Goal: Information Seeking & Learning: Check status

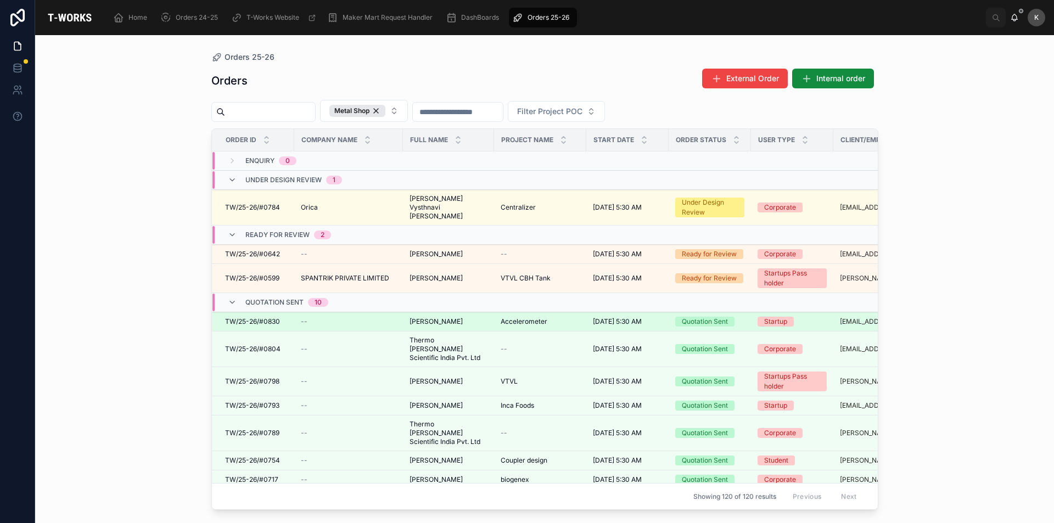
click at [438, 317] on span "[PERSON_NAME]" at bounding box center [435, 321] width 53 height 9
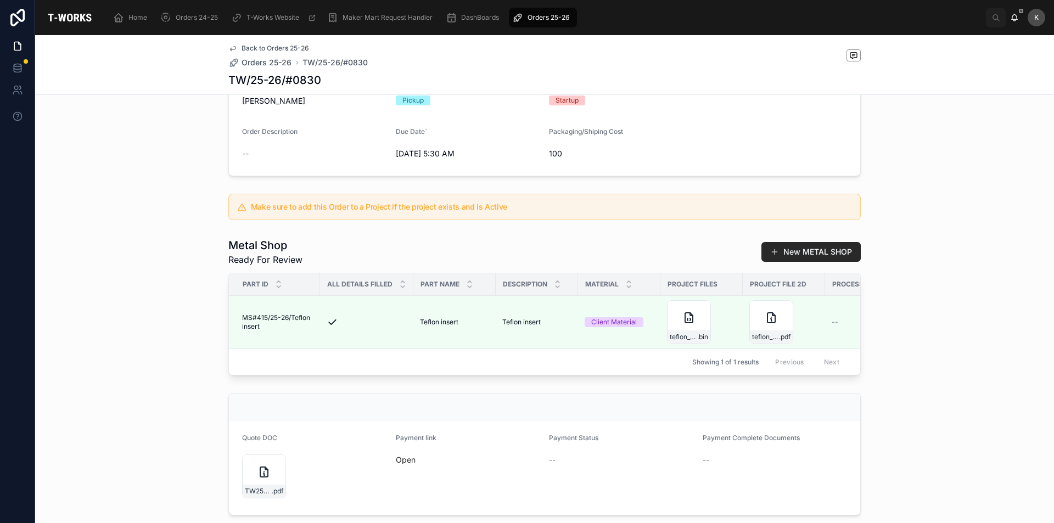
scroll to position [165, 0]
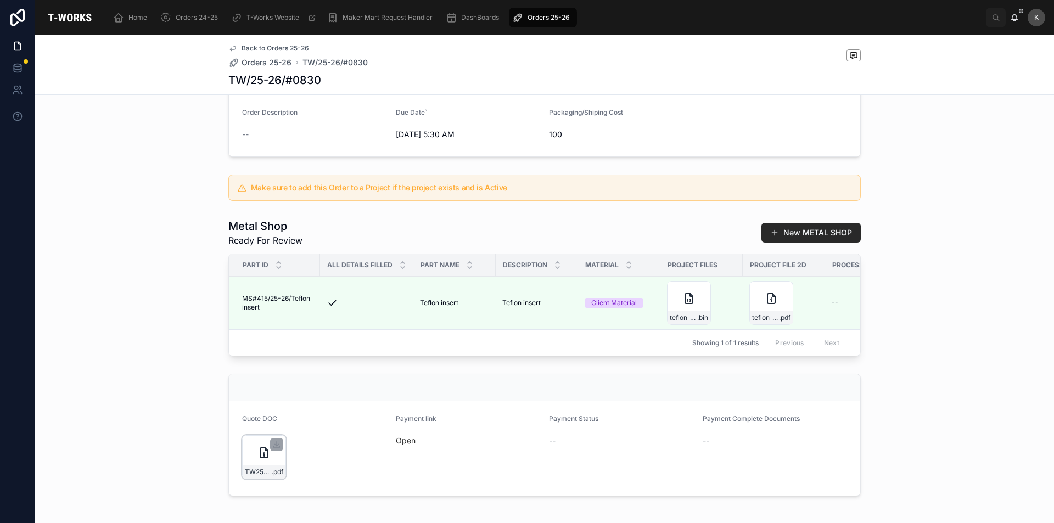
click at [265, 459] on icon at bounding box center [263, 452] width 13 height 13
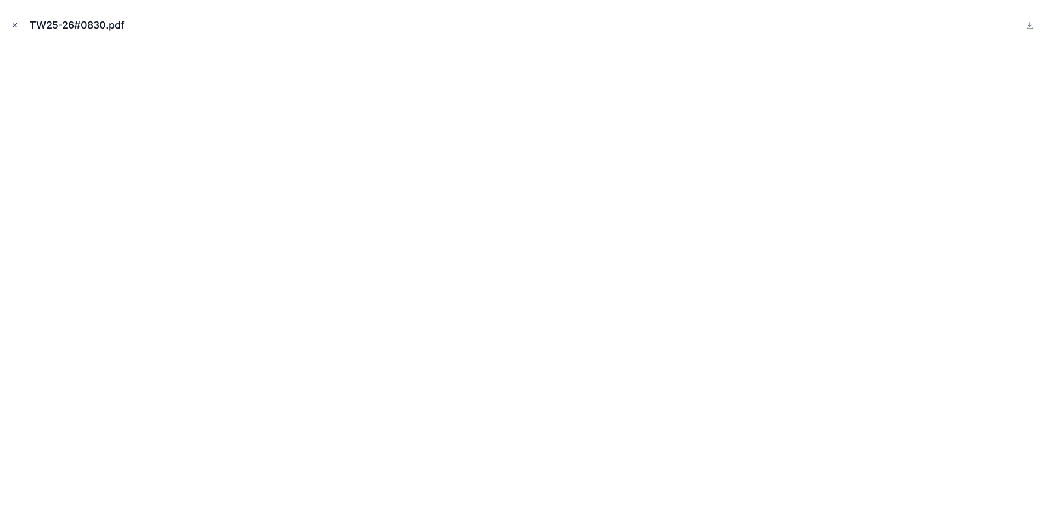
click at [13, 24] on icon "Close modal" at bounding box center [15, 25] width 8 height 8
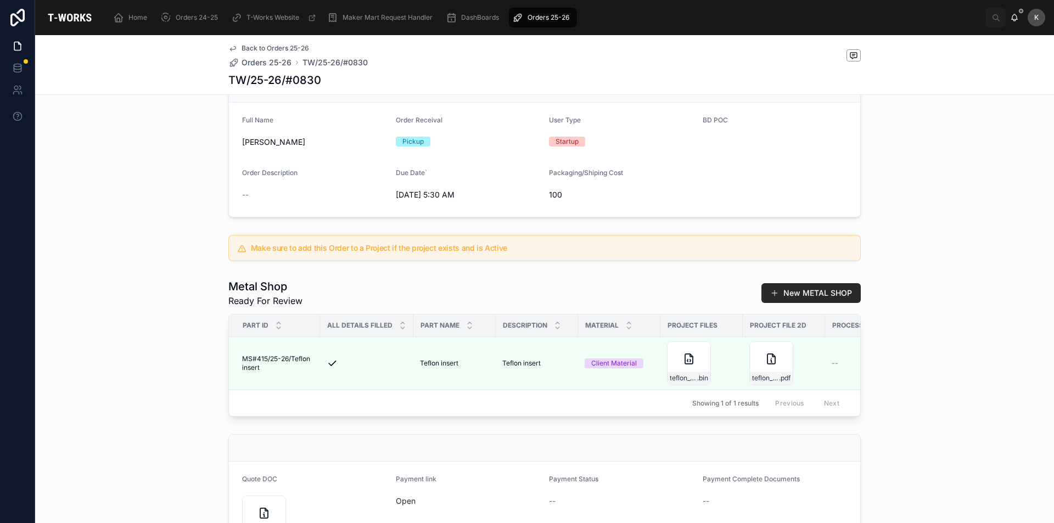
scroll to position [165, 0]
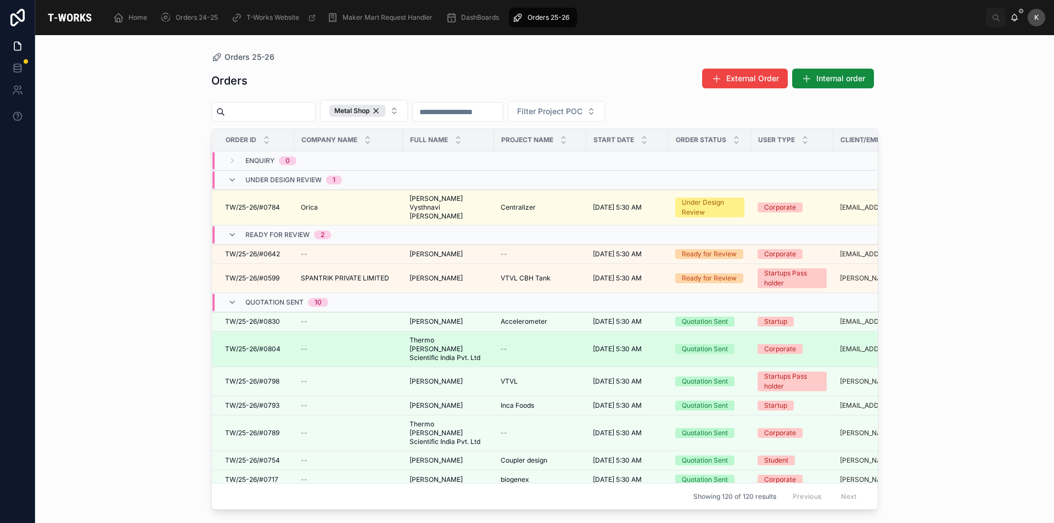
click at [424, 336] on span "Thermo [PERSON_NAME] Scientific India Pvt. Ltd" at bounding box center [448, 349] width 78 height 26
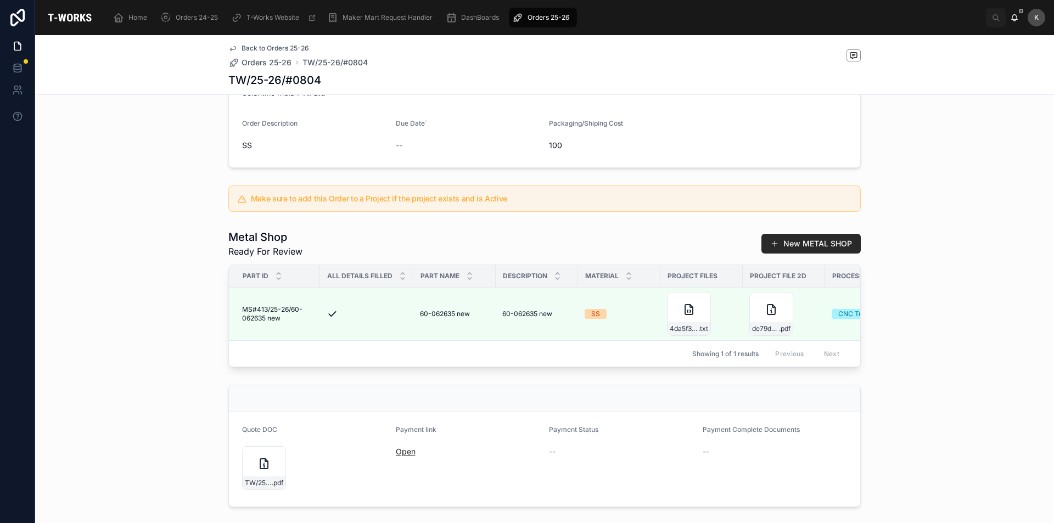
scroll to position [311, 0]
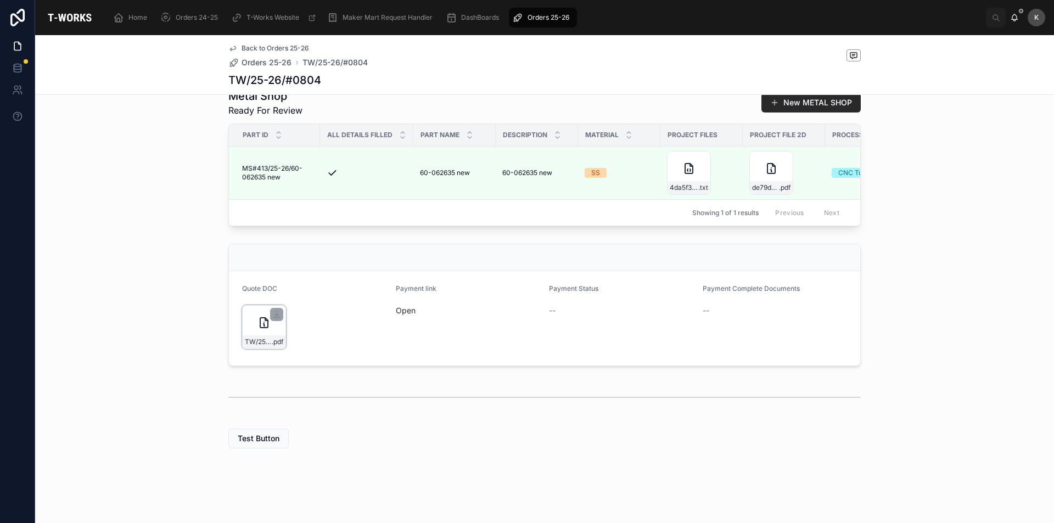
click at [249, 331] on div "TW/25-26/#0804 .pdf" at bounding box center [264, 327] width 44 height 44
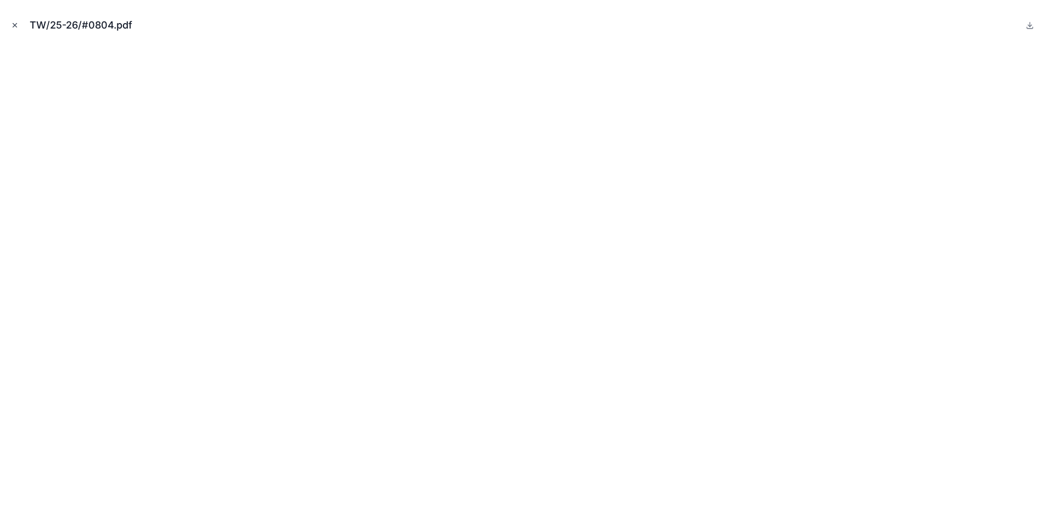
click at [16, 21] on icon "Close modal" at bounding box center [15, 25] width 8 height 8
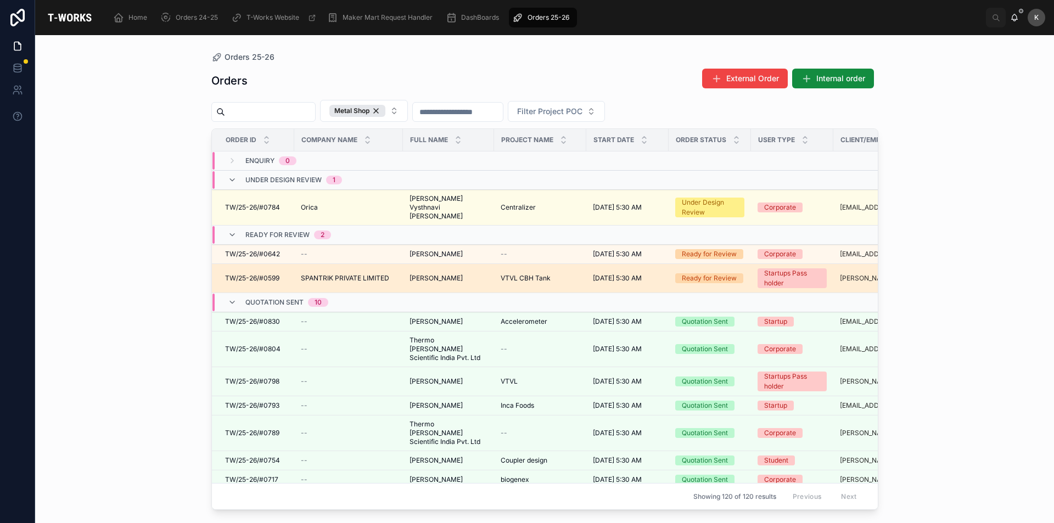
scroll to position [55, 0]
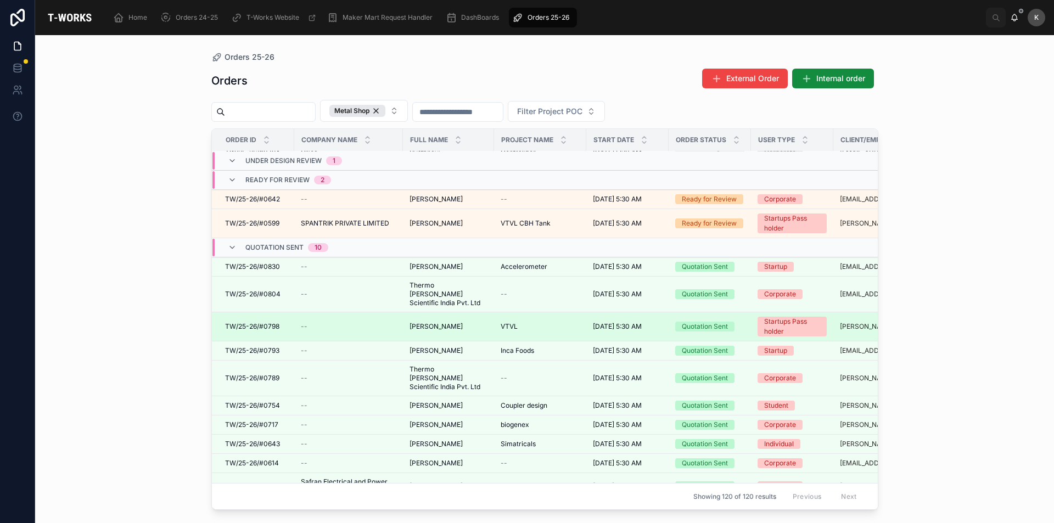
click at [427, 322] on span "[PERSON_NAME]" at bounding box center [435, 326] width 53 height 9
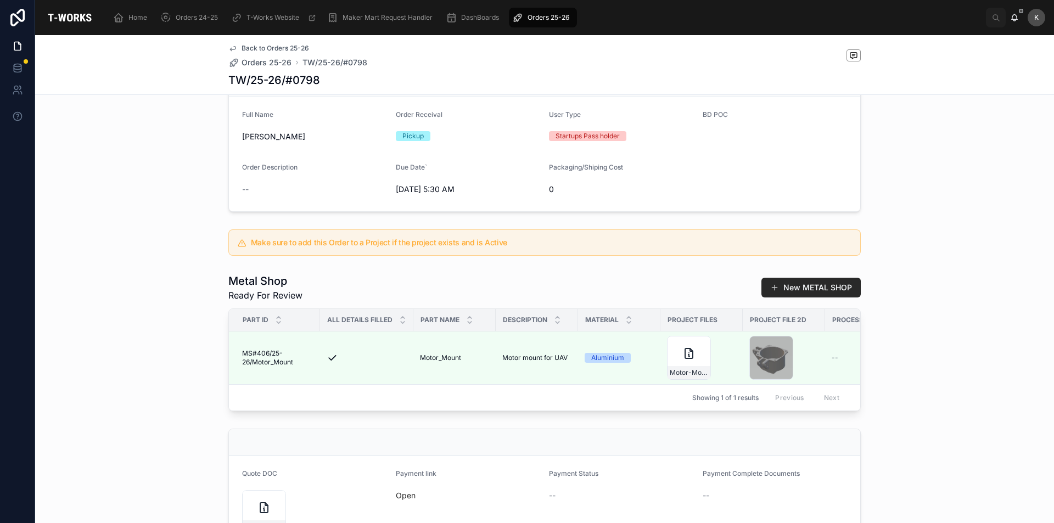
scroll to position [274, 0]
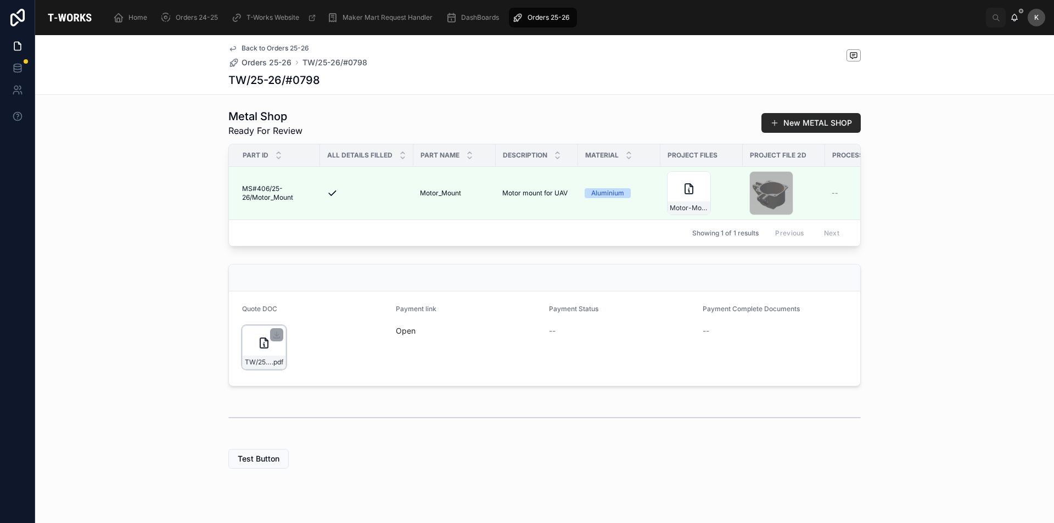
click at [251, 364] on div "TW/25-26/#0798 .pdf" at bounding box center [264, 348] width 44 height 44
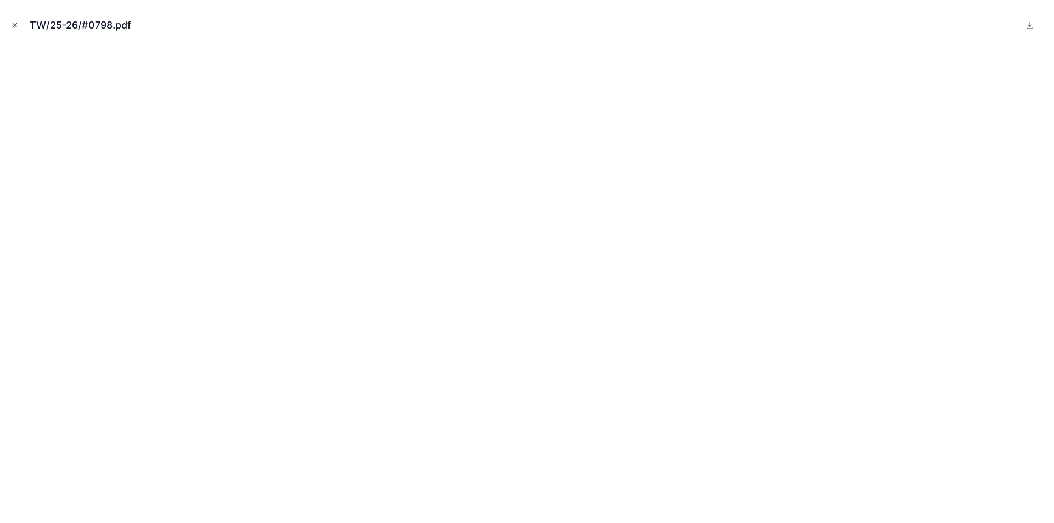
click at [18, 21] on icon "Close modal" at bounding box center [15, 25] width 8 height 8
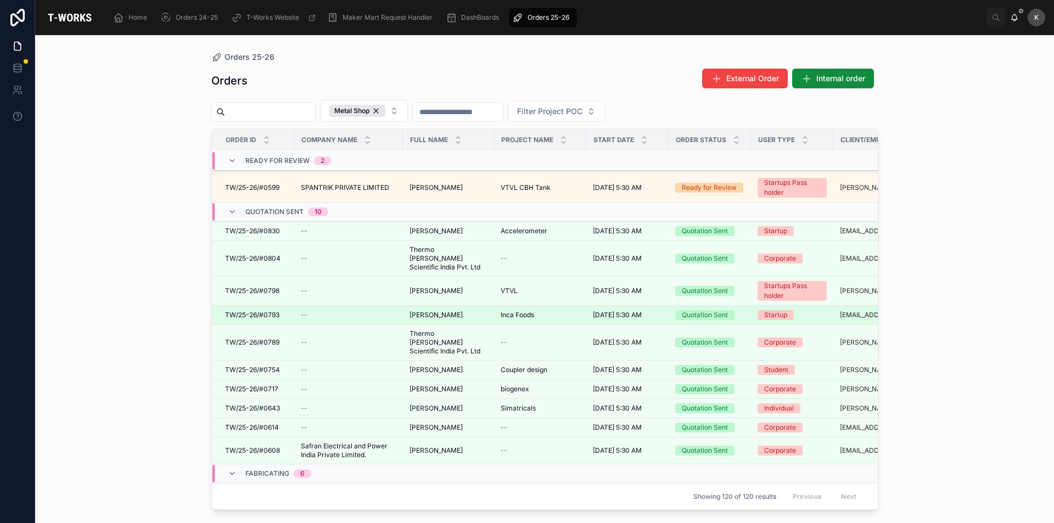
scroll to position [110, 0]
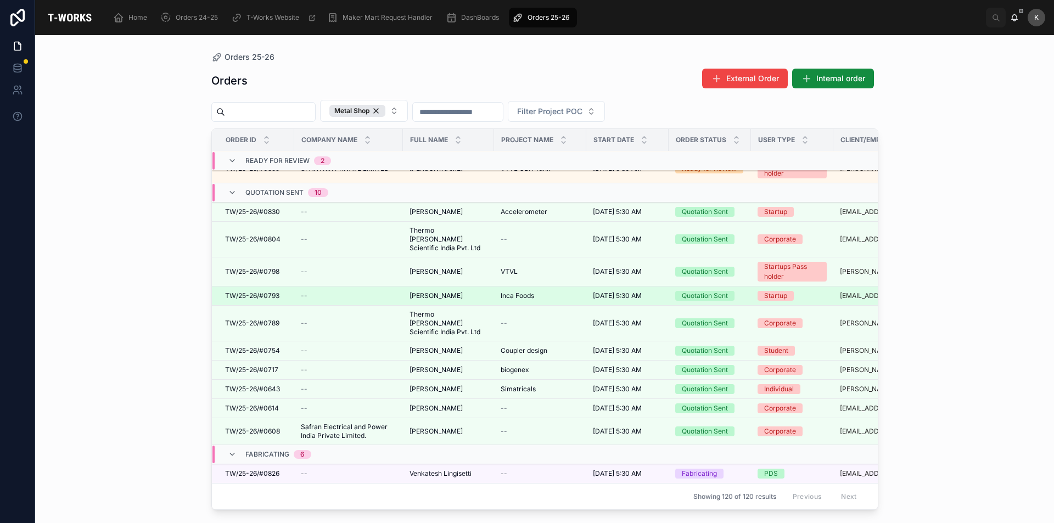
click at [420, 291] on span "[PERSON_NAME]" at bounding box center [435, 295] width 53 height 9
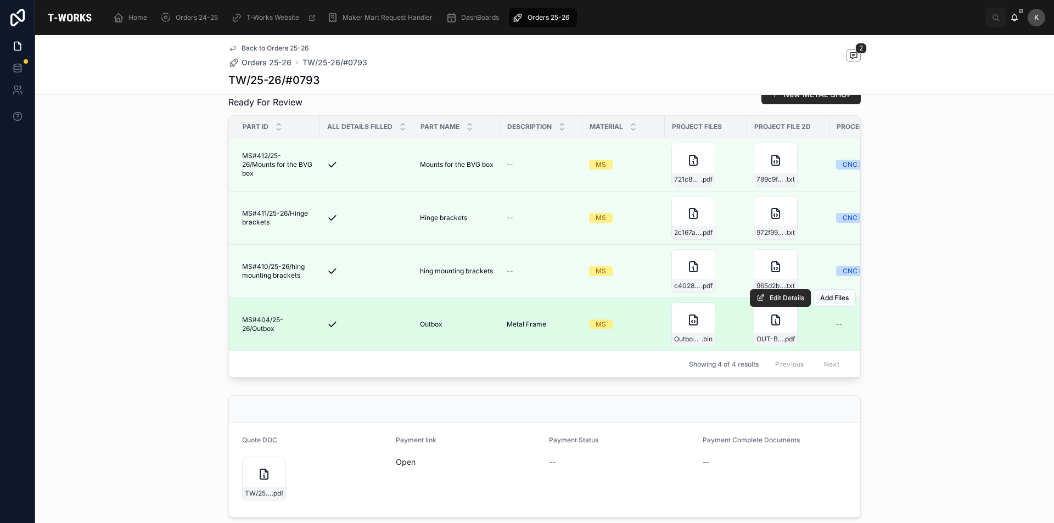
scroll to position [329, 0]
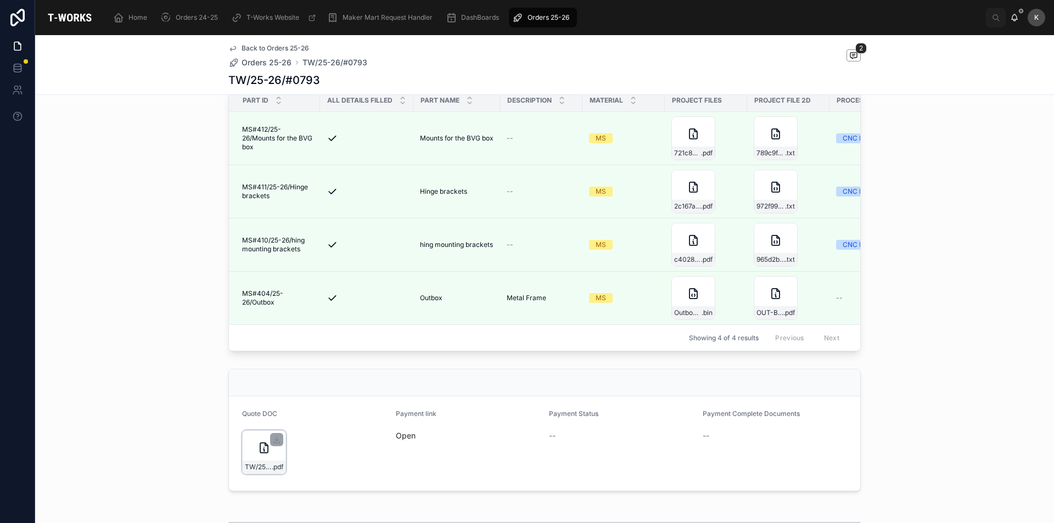
click at [246, 468] on div "TW/25-26/#0793 .pdf" at bounding box center [264, 452] width 44 height 44
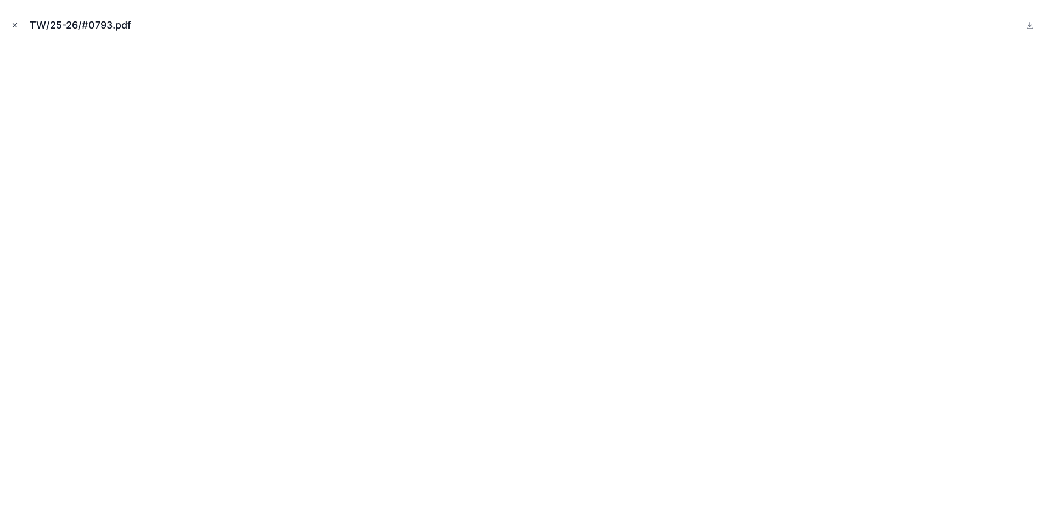
click at [15, 25] on icon "Close modal" at bounding box center [15, 25] width 8 height 8
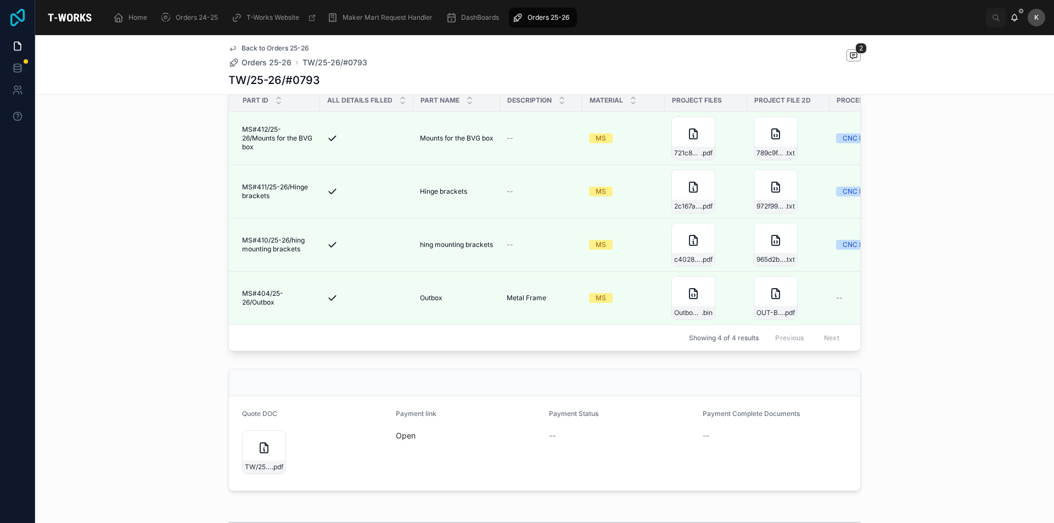
click at [15, 25] on icon at bounding box center [17, 18] width 14 height 18
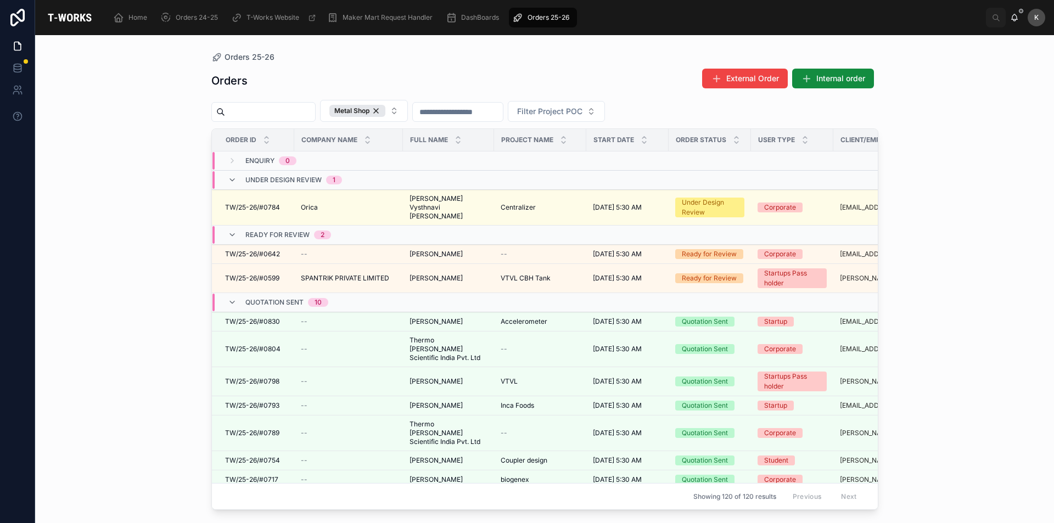
scroll to position [110, 0]
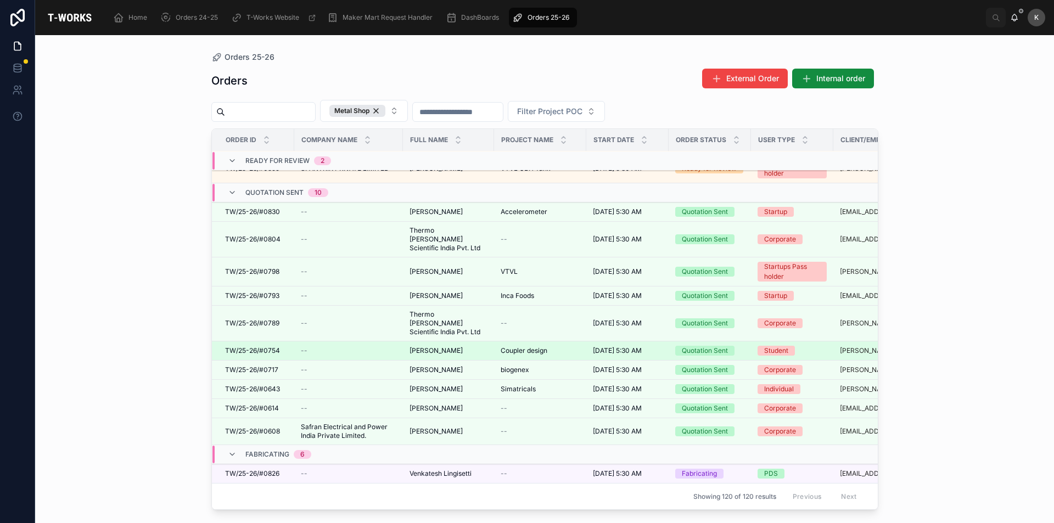
click at [454, 346] on span "[PERSON_NAME]" at bounding box center [435, 350] width 53 height 9
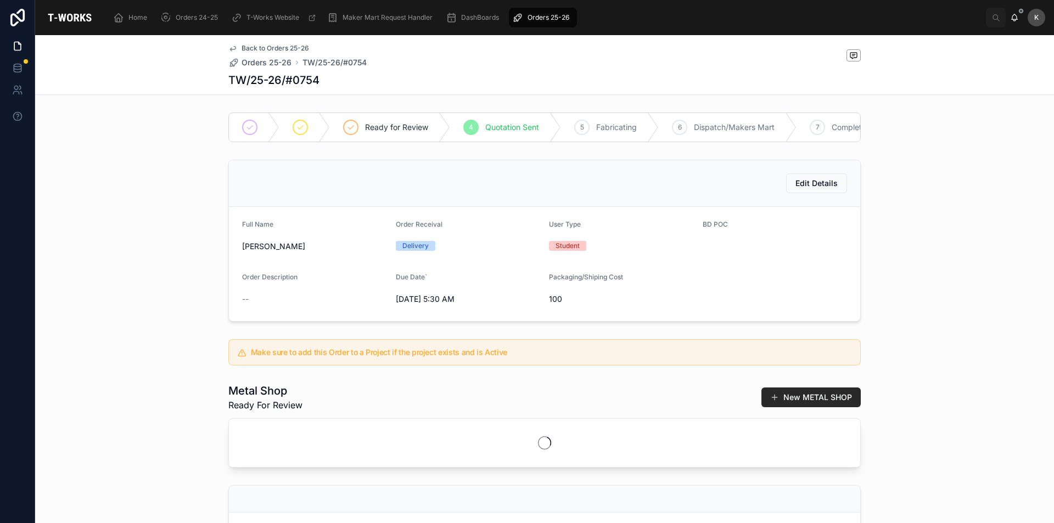
scroll to position [220, 0]
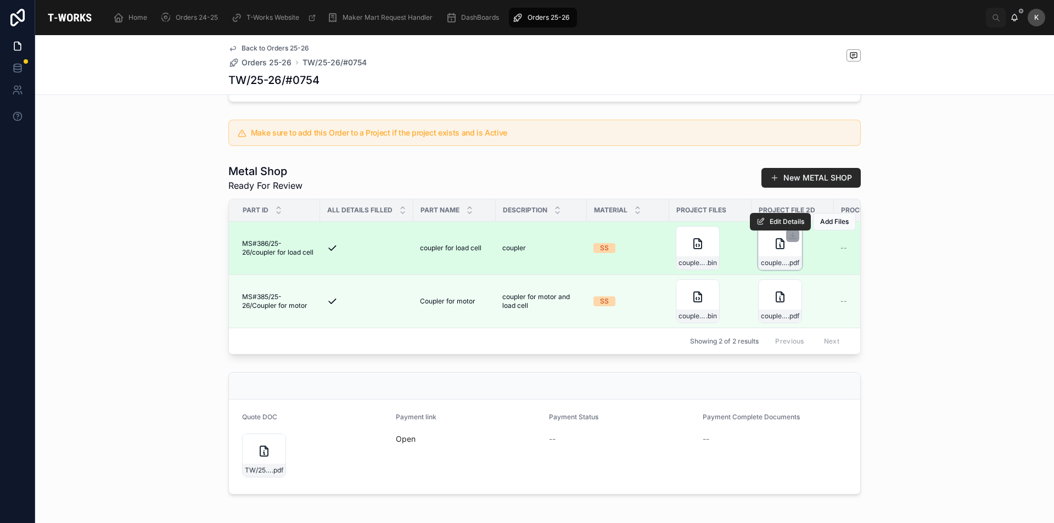
click at [767, 261] on div "coupler_2 .pdf" at bounding box center [780, 248] width 44 height 44
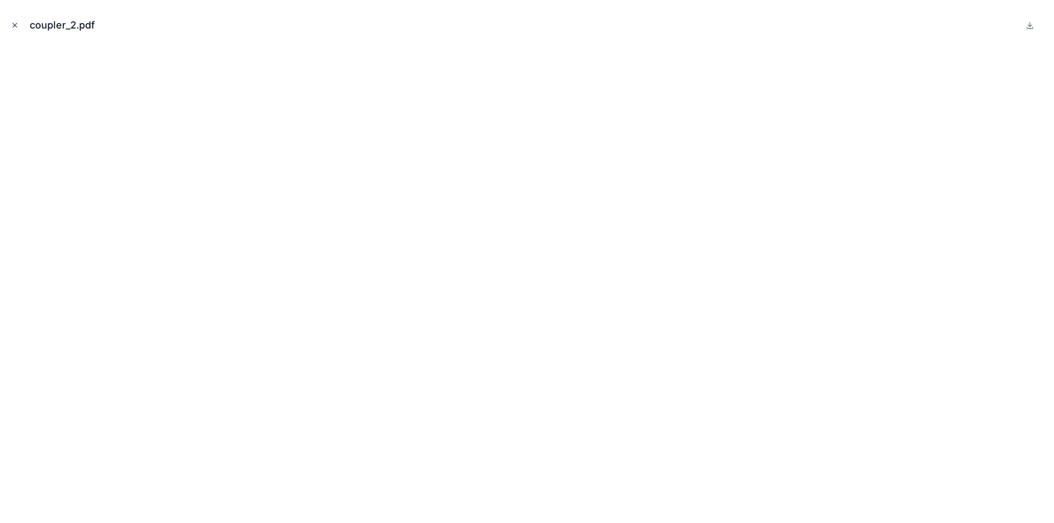
click at [14, 24] on icon "Close modal" at bounding box center [15, 26] width 4 height 4
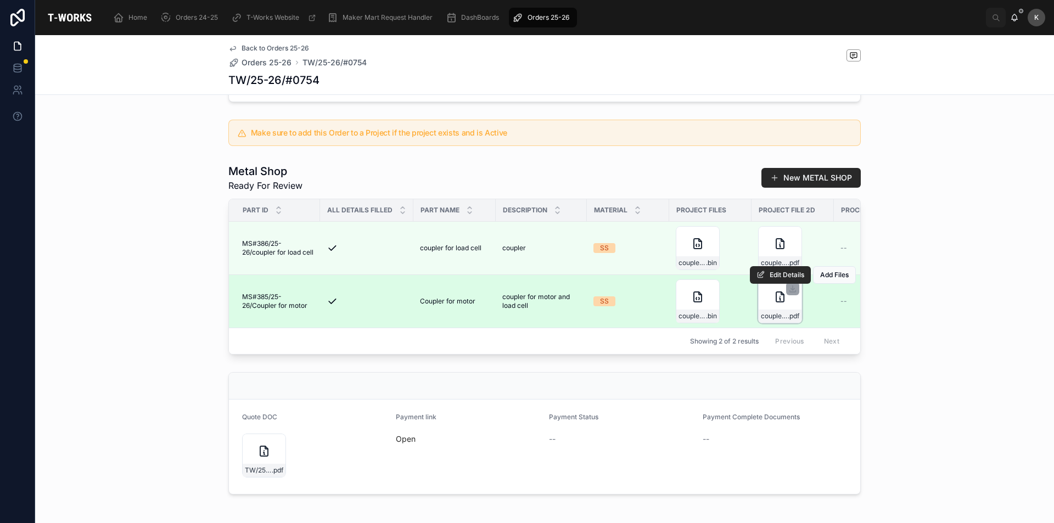
click at [760, 312] on div "coupler_1 .pdf" at bounding box center [780, 301] width 44 height 44
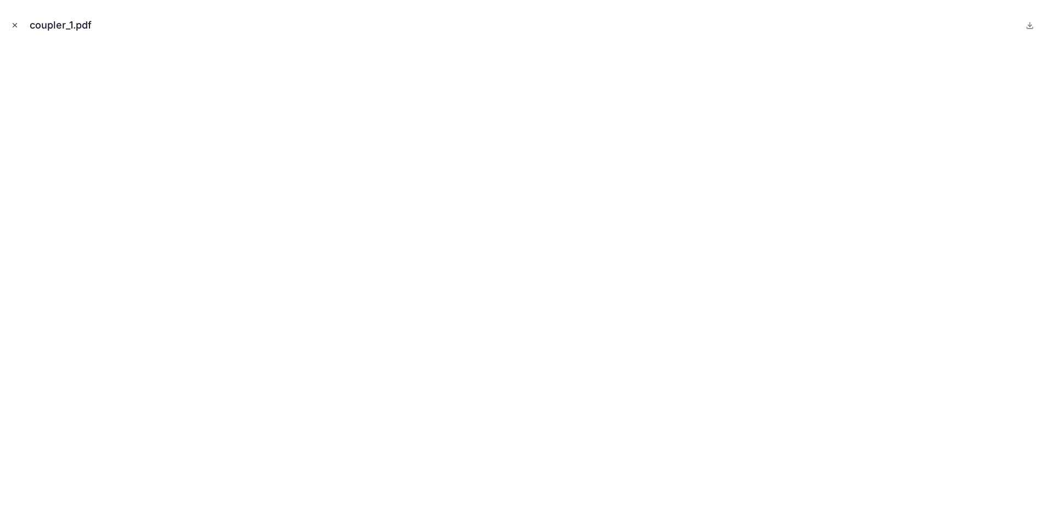
click at [15, 25] on icon "Close modal" at bounding box center [15, 26] width 4 height 4
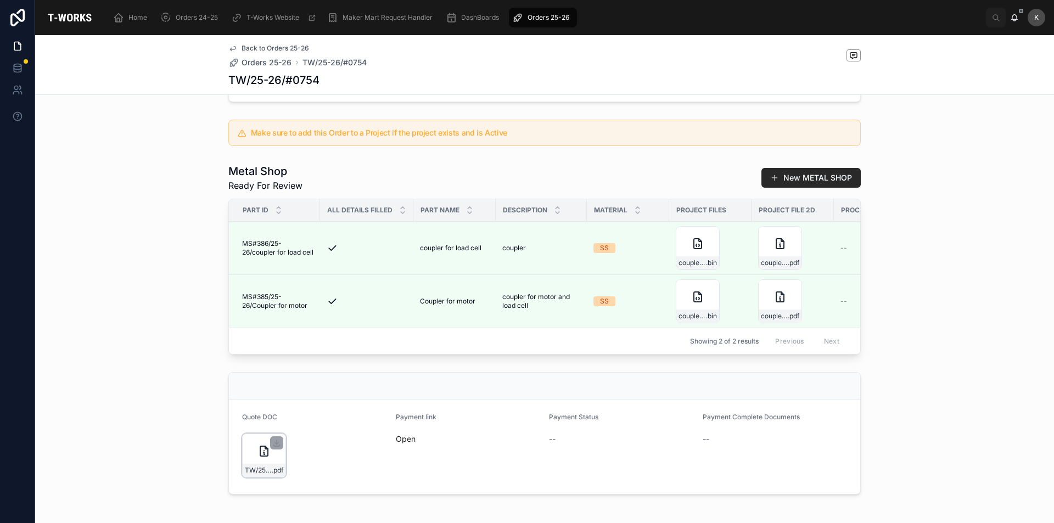
click at [265, 477] on div "TW/25-26/#0754 .pdf" at bounding box center [264, 470] width 43 height 13
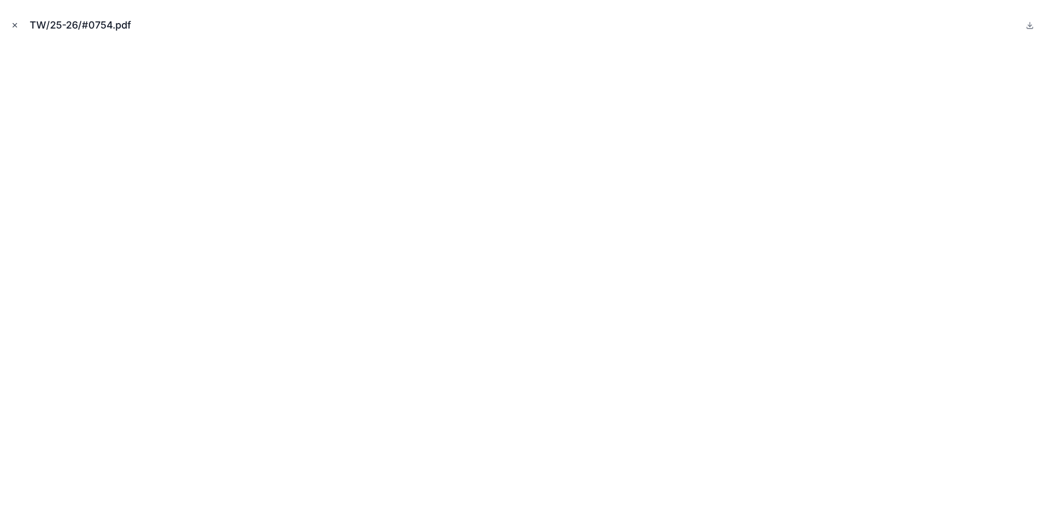
click at [16, 26] on icon "Close modal" at bounding box center [15, 25] width 8 height 8
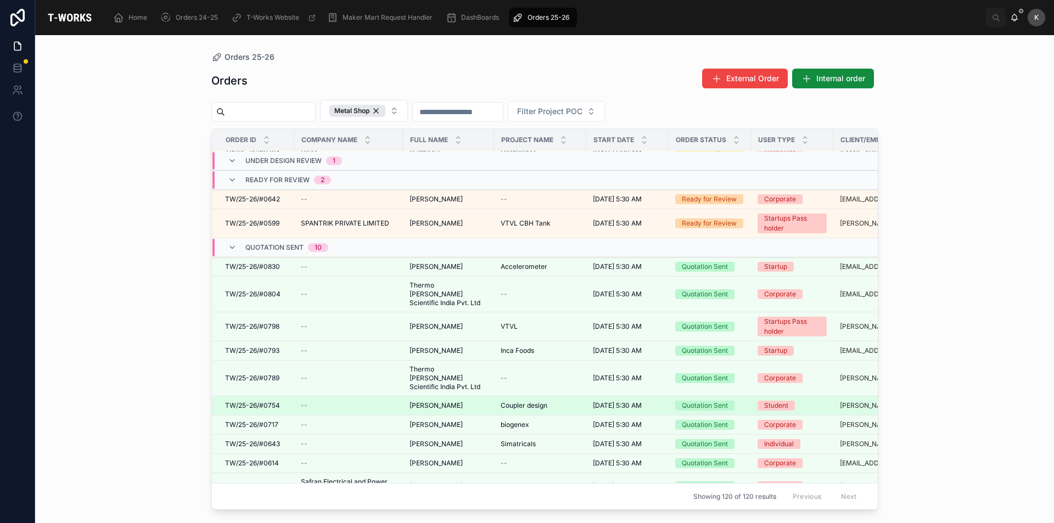
scroll to position [110, 0]
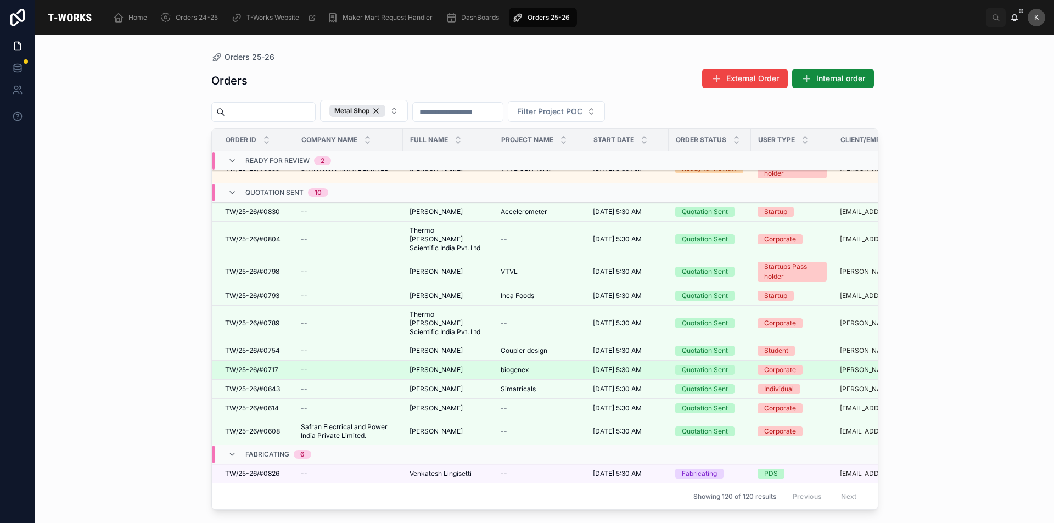
click at [417, 366] on span "[PERSON_NAME]" at bounding box center [435, 370] width 53 height 9
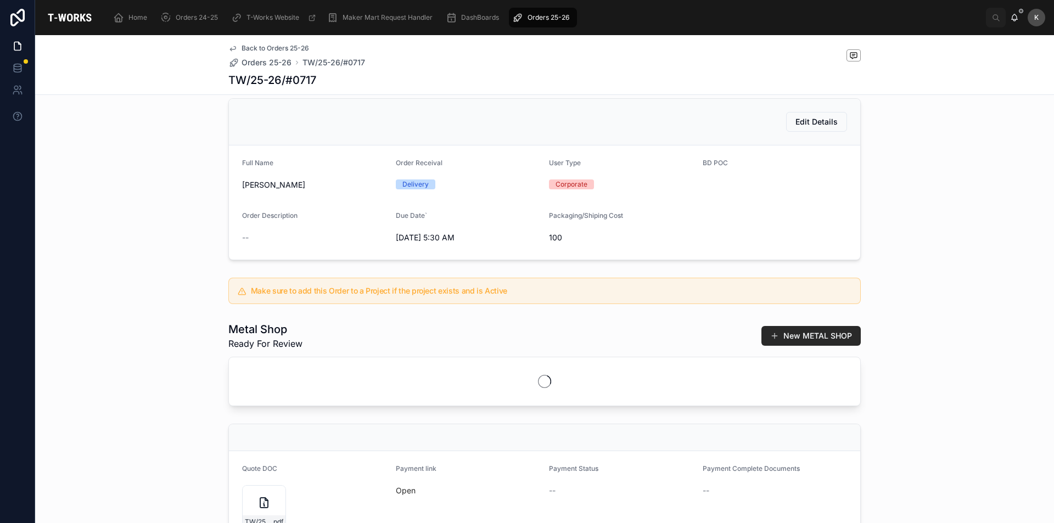
scroll to position [220, 0]
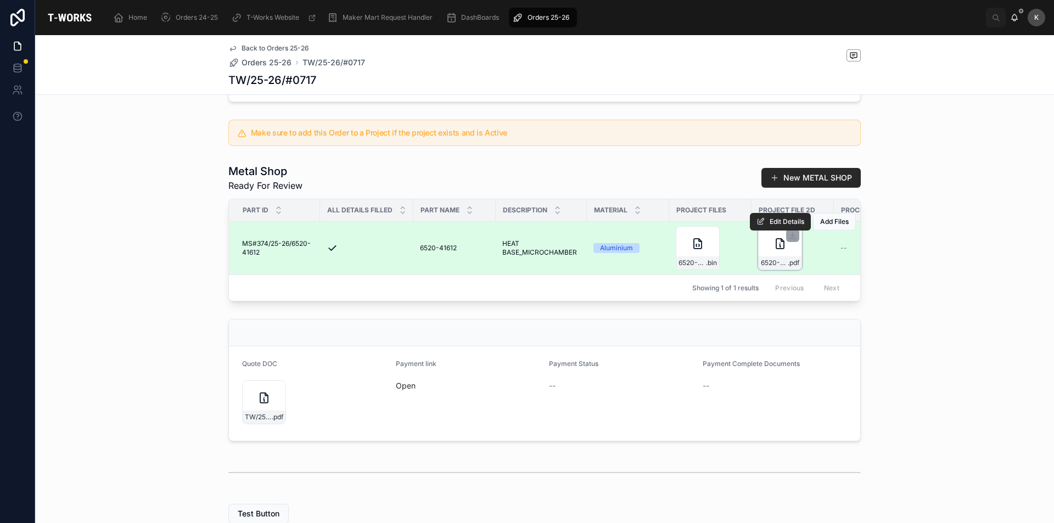
click at [758, 257] on div "6520-41612_C1 .pdf" at bounding box center [780, 248] width 44 height 44
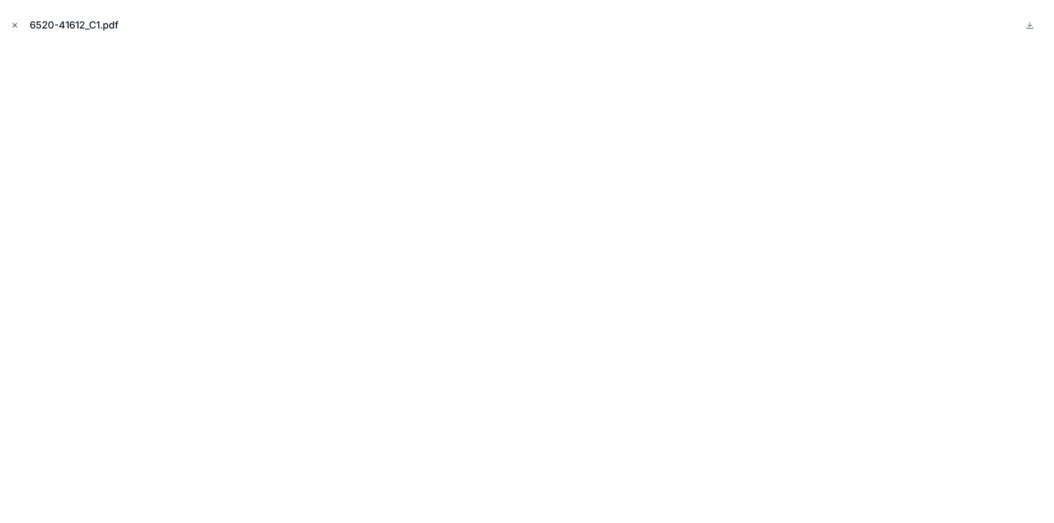
click at [18, 24] on icon "Close modal" at bounding box center [15, 25] width 8 height 8
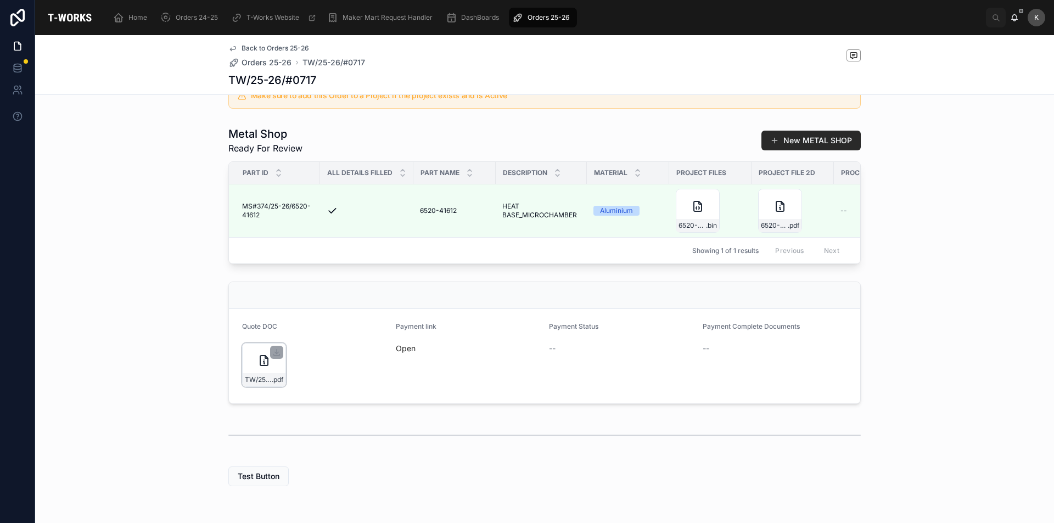
scroll to position [274, 0]
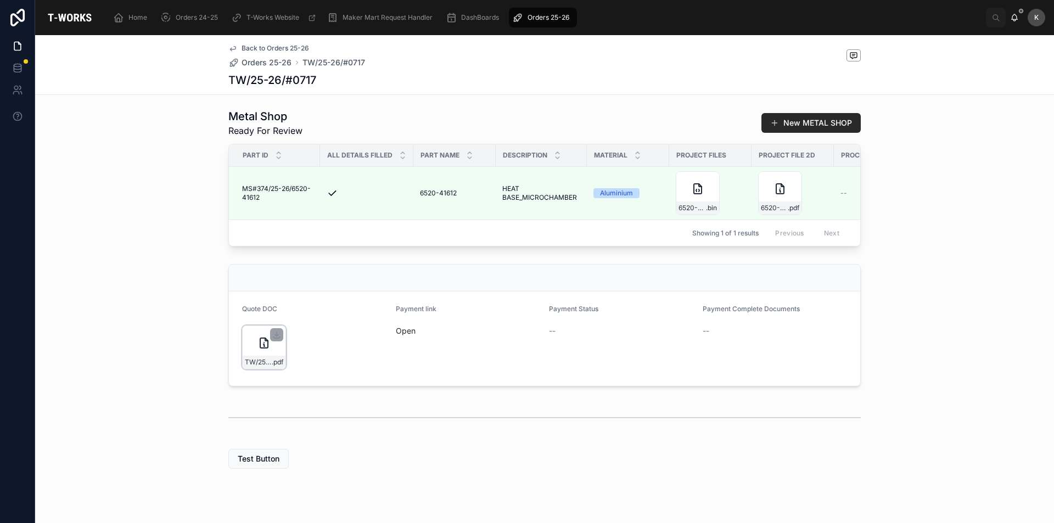
click at [260, 369] on div "TW/25-26/#0717 .pdf" at bounding box center [264, 362] width 43 height 13
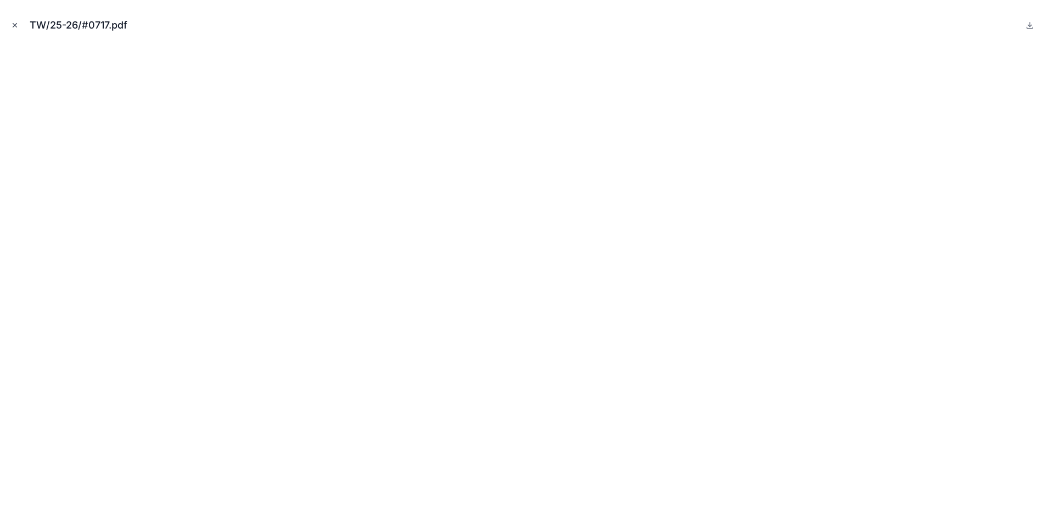
click at [15, 22] on icon "Close modal" at bounding box center [15, 25] width 8 height 8
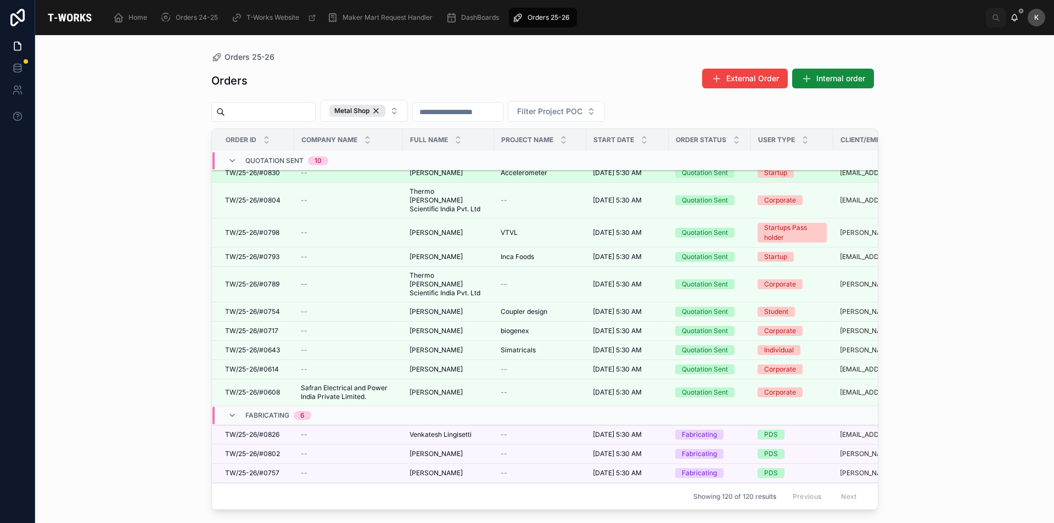
scroll to position [165, 0]
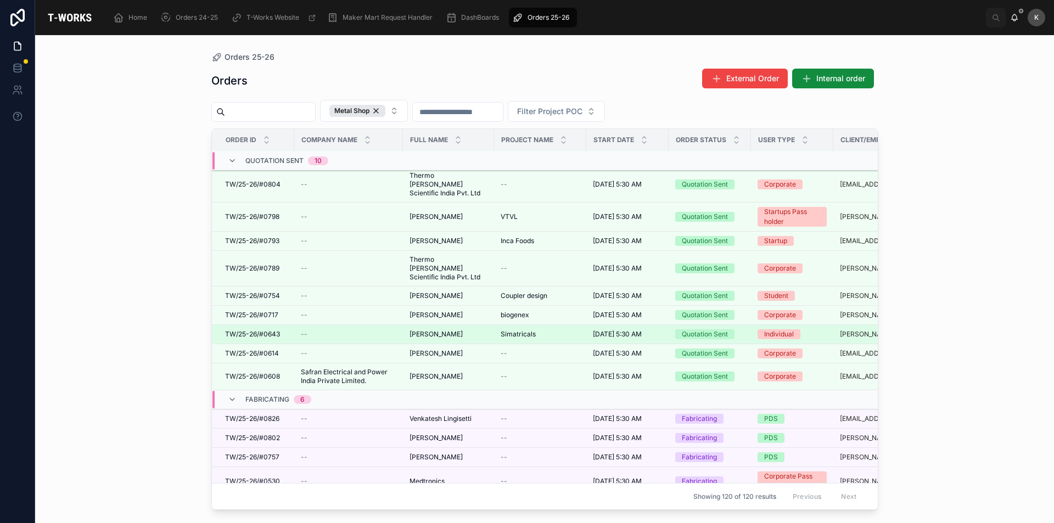
click at [429, 330] on span "[PERSON_NAME]" at bounding box center [435, 334] width 53 height 9
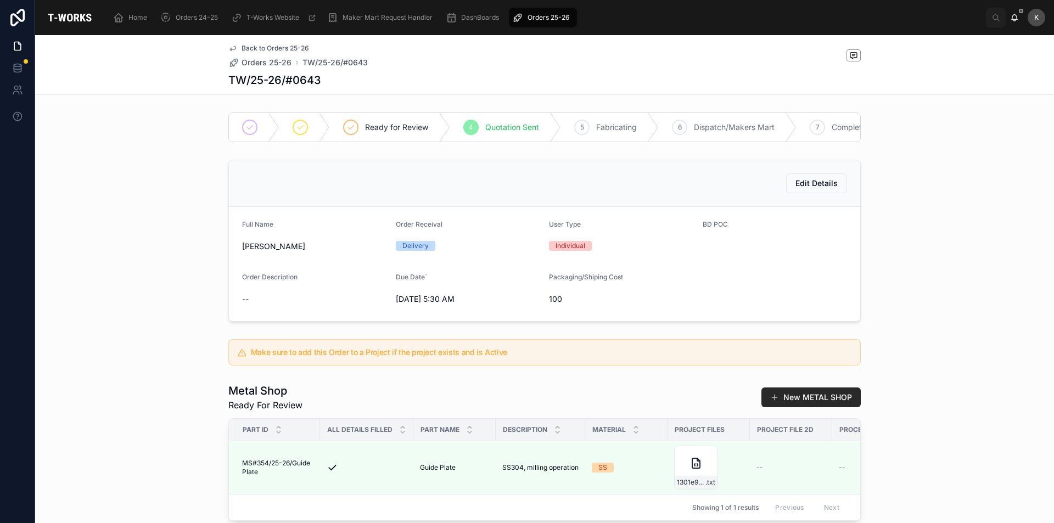
scroll to position [165, 0]
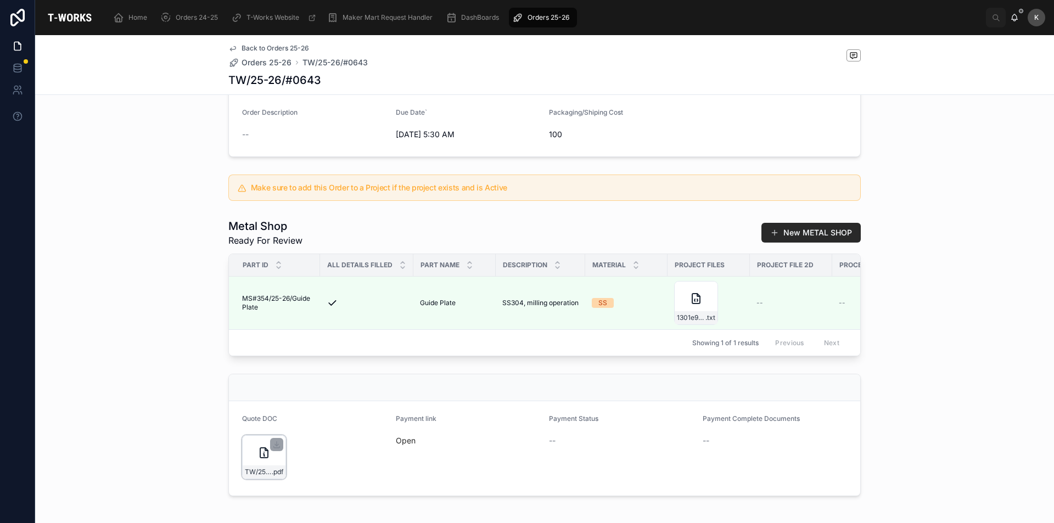
click at [265, 479] on div "TW/25-26/#0643 .pdf" at bounding box center [264, 457] width 44 height 44
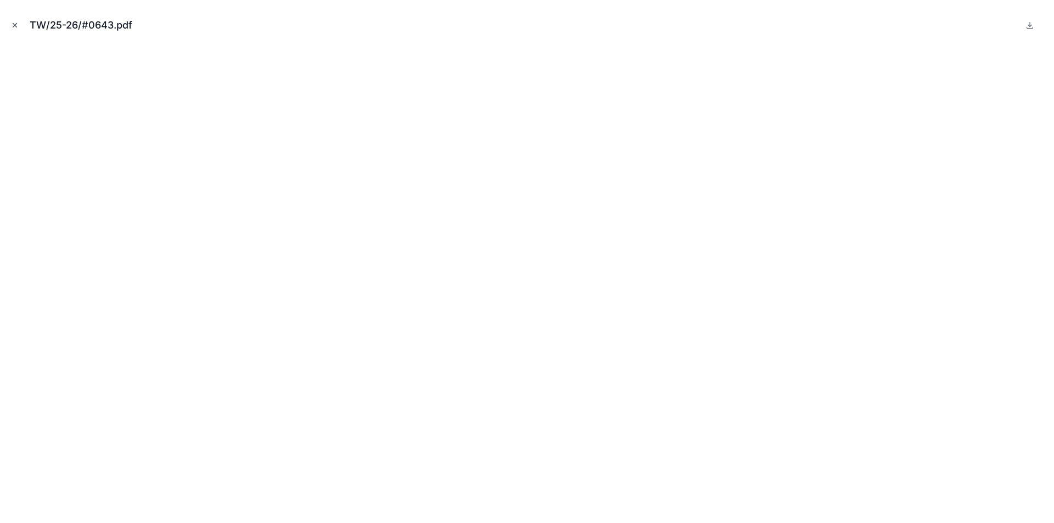
click at [13, 27] on icon "Close modal" at bounding box center [15, 25] width 8 height 8
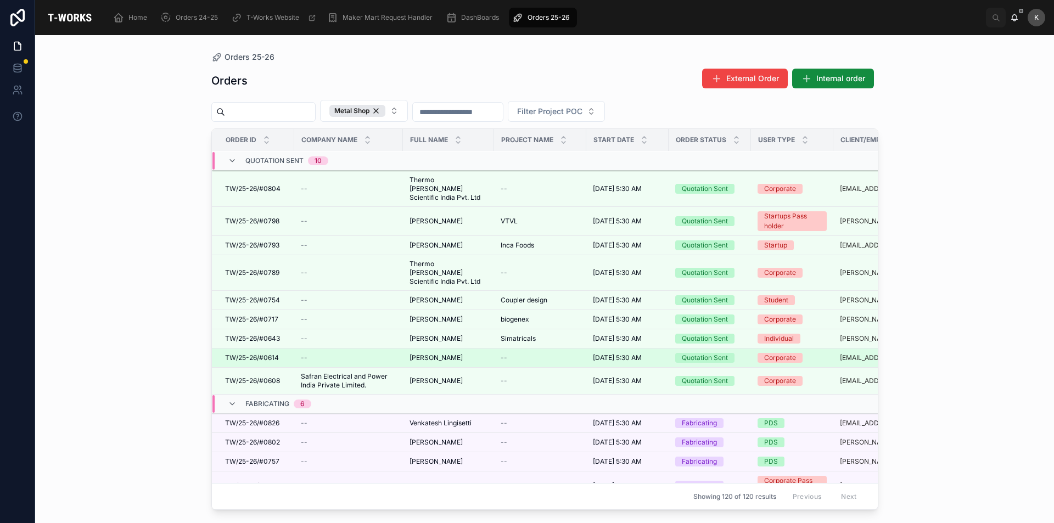
scroll to position [220, 0]
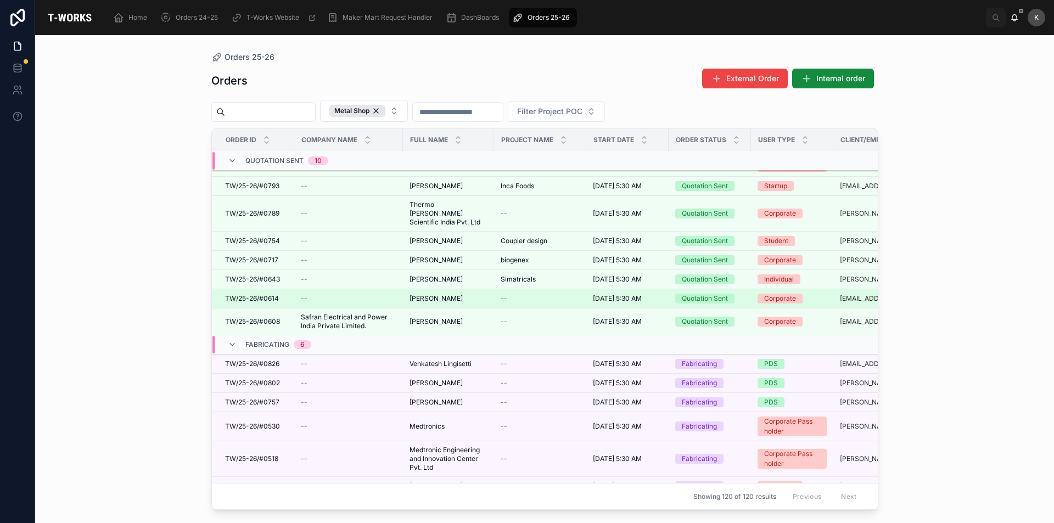
click at [267, 294] on span "TW/25-26/#0614" at bounding box center [252, 298] width 54 height 9
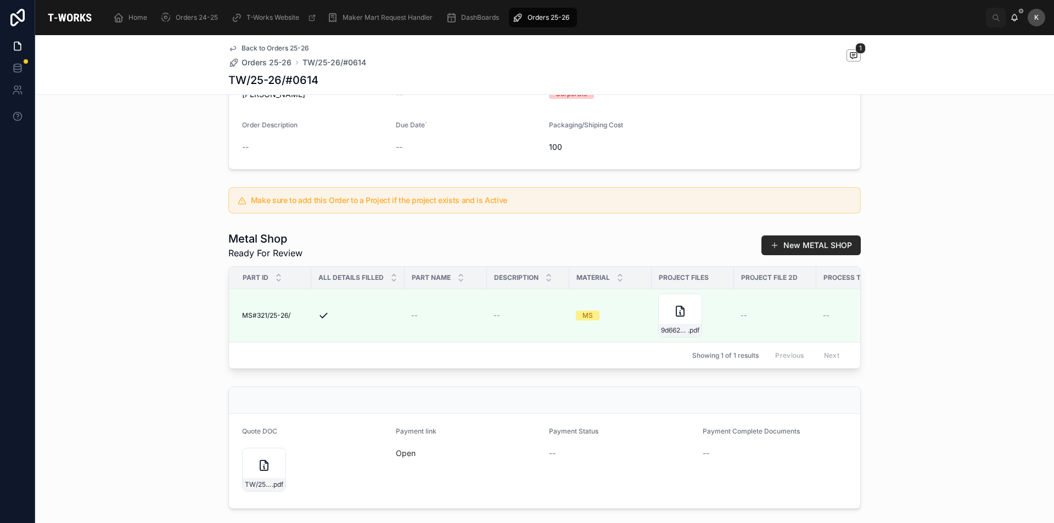
scroll to position [220, 0]
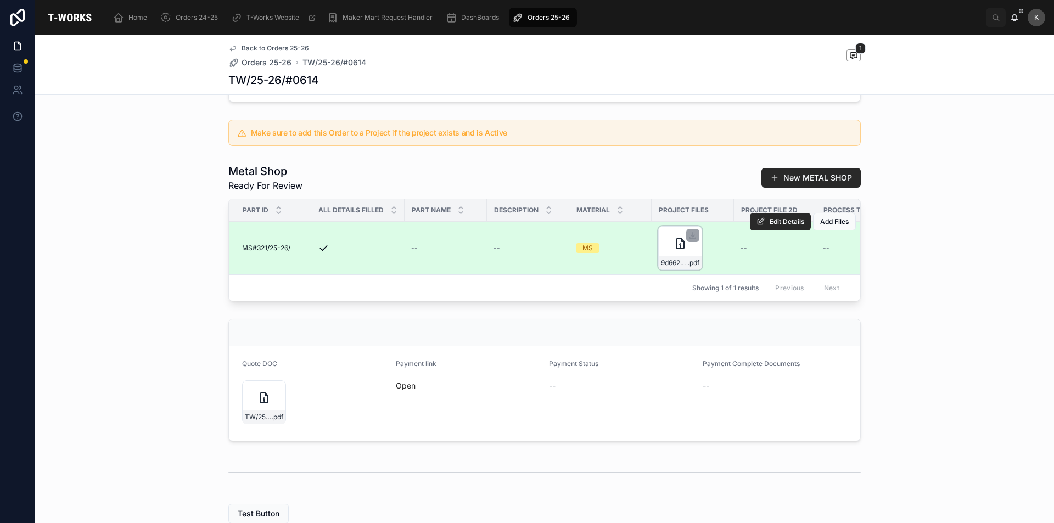
click at [663, 260] on div "9d6626a2-6d27-4b13-abe5-6b6f4ef336f7-Enclosure-assembly-with-lid .pdf" at bounding box center [680, 248] width 44 height 44
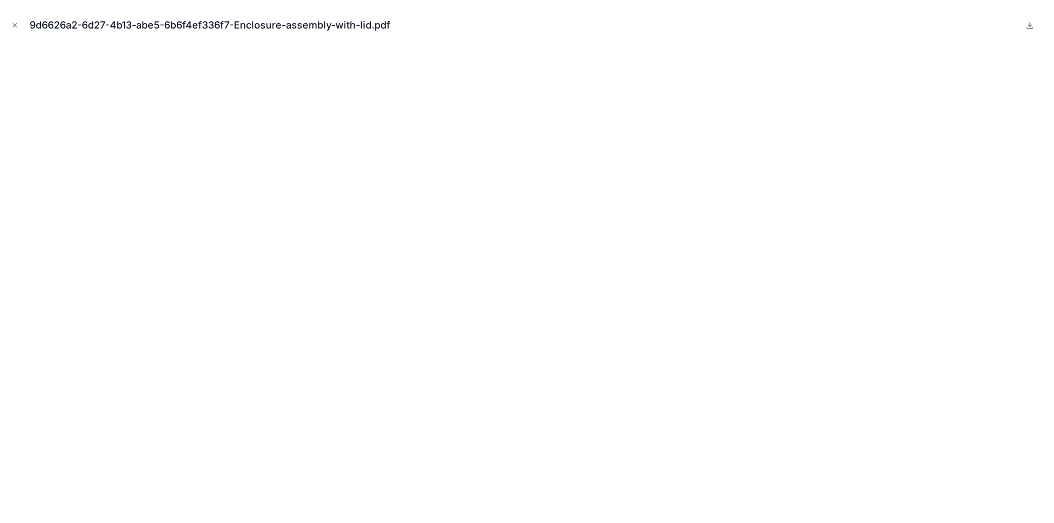
click at [15, 25] on icon "Close modal" at bounding box center [15, 25] width 8 height 8
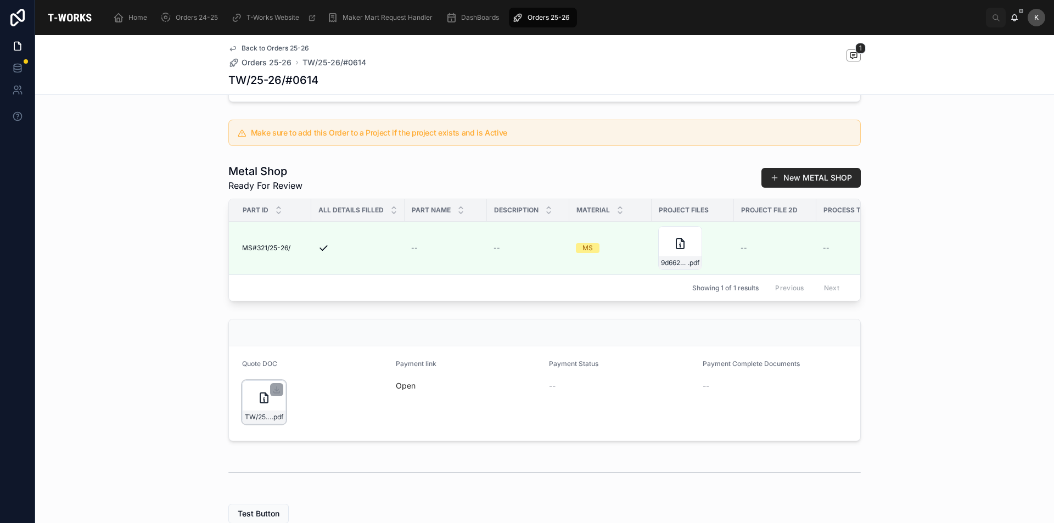
click at [250, 420] on div "TW/25-26/#0614 .pdf" at bounding box center [264, 402] width 44 height 44
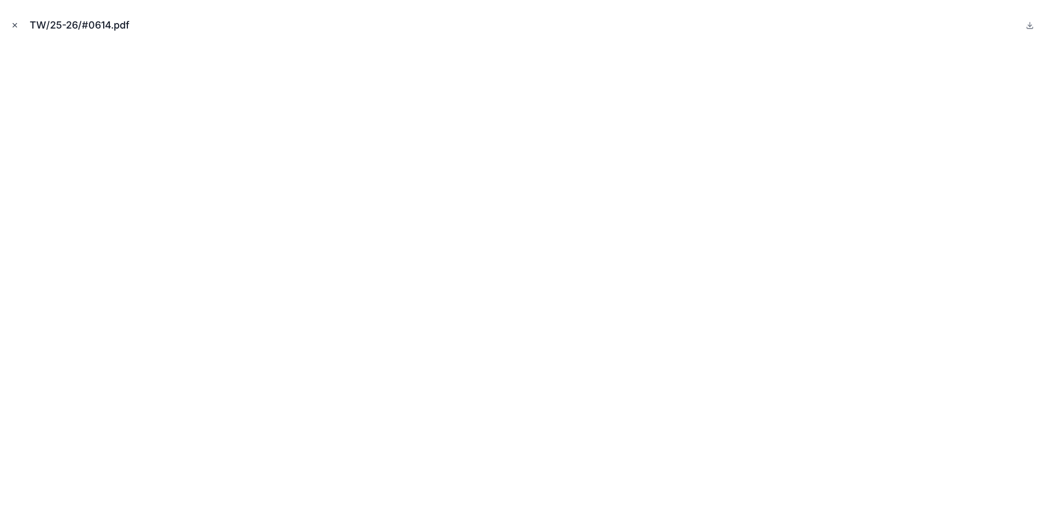
click at [13, 24] on icon "Close modal" at bounding box center [15, 25] width 8 height 8
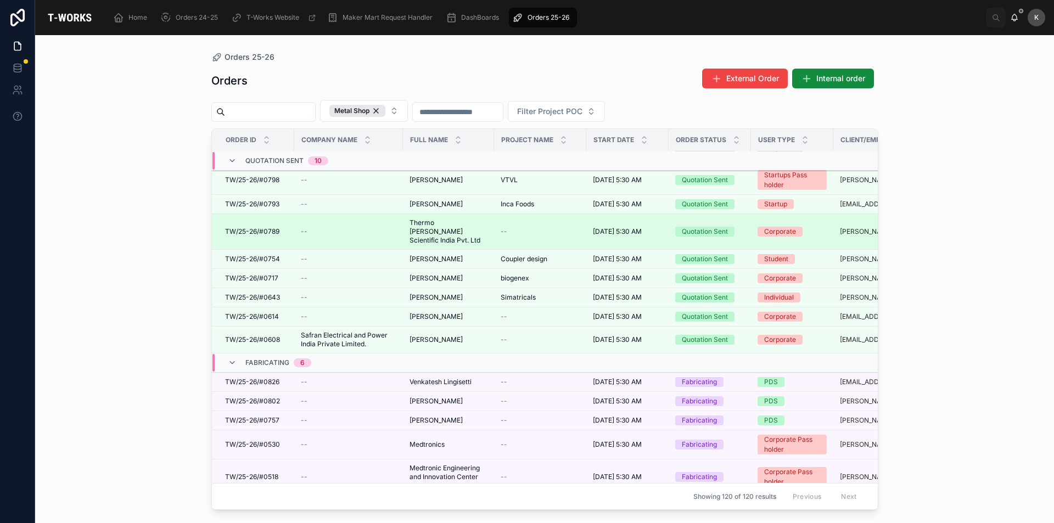
scroll to position [220, 0]
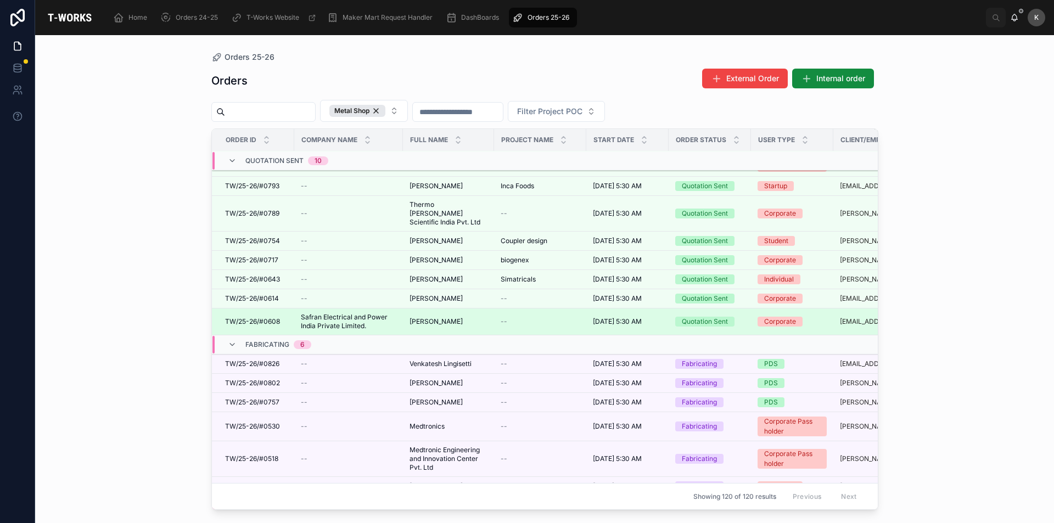
click at [427, 317] on span "[PERSON_NAME]" at bounding box center [435, 321] width 53 height 9
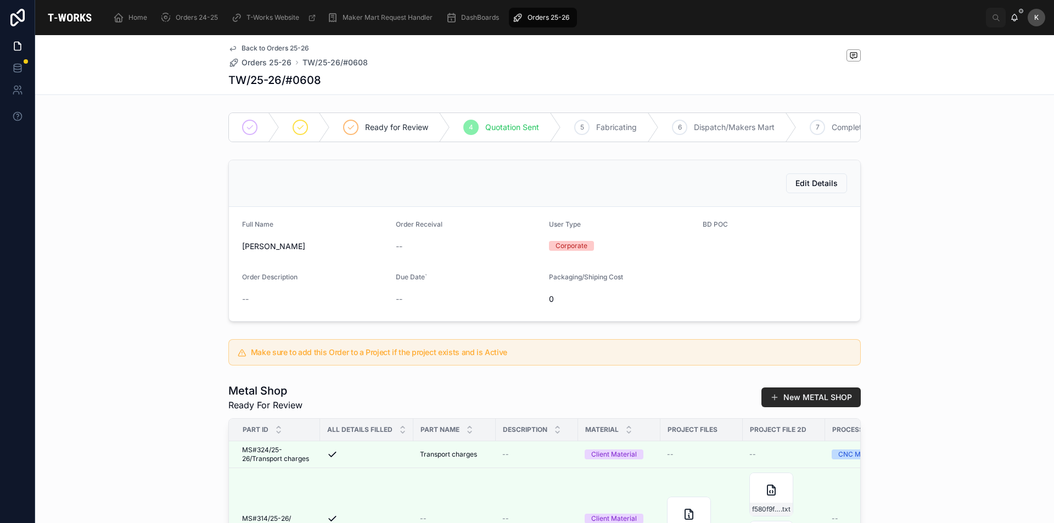
scroll to position [165, 0]
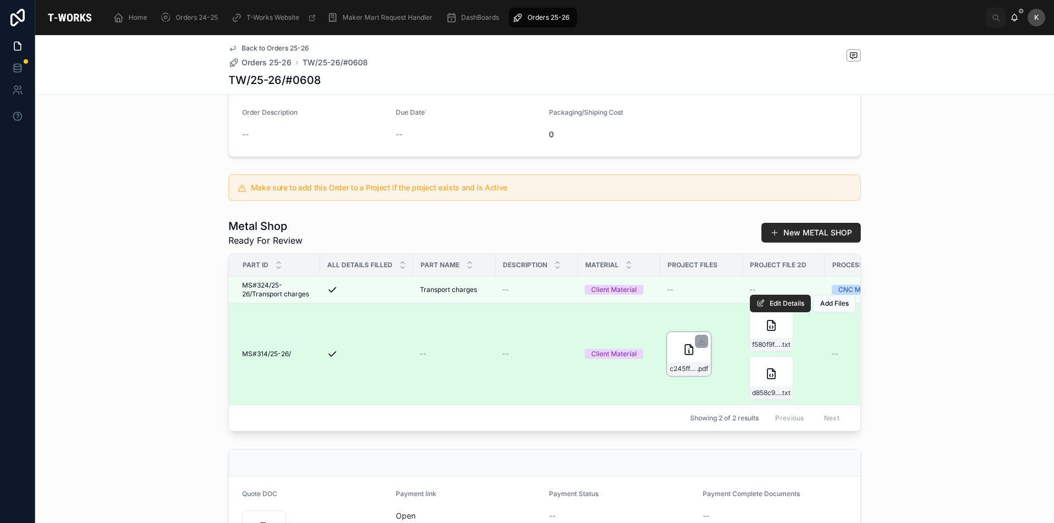
click at [692, 365] on div "c245ff60-a1f9-4930-87c0-1a880332aba8-Base-part-2000mm .pdf" at bounding box center [689, 354] width 44 height 44
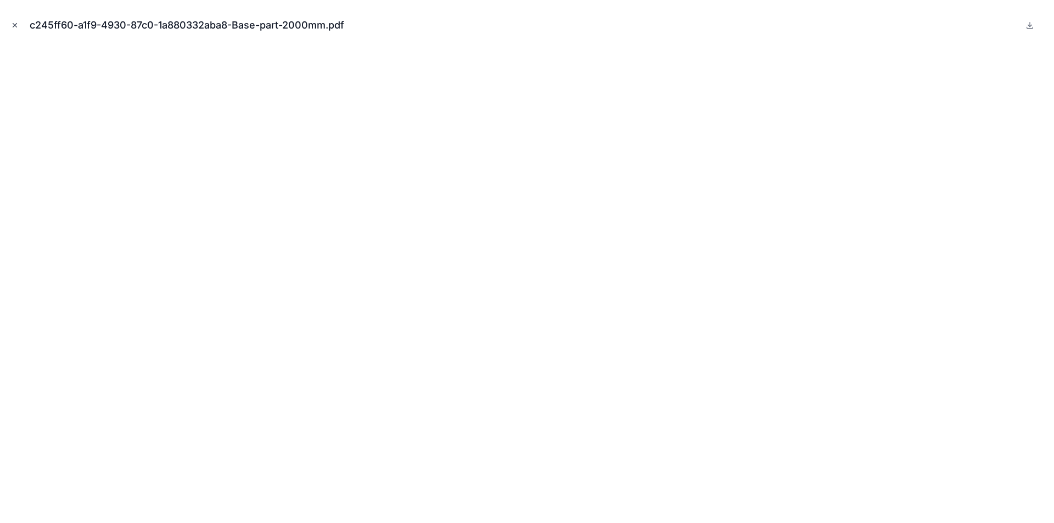
click at [16, 26] on icon "Close modal" at bounding box center [15, 25] width 8 height 8
click at [16, 26] on link at bounding box center [17, 17] width 35 height 35
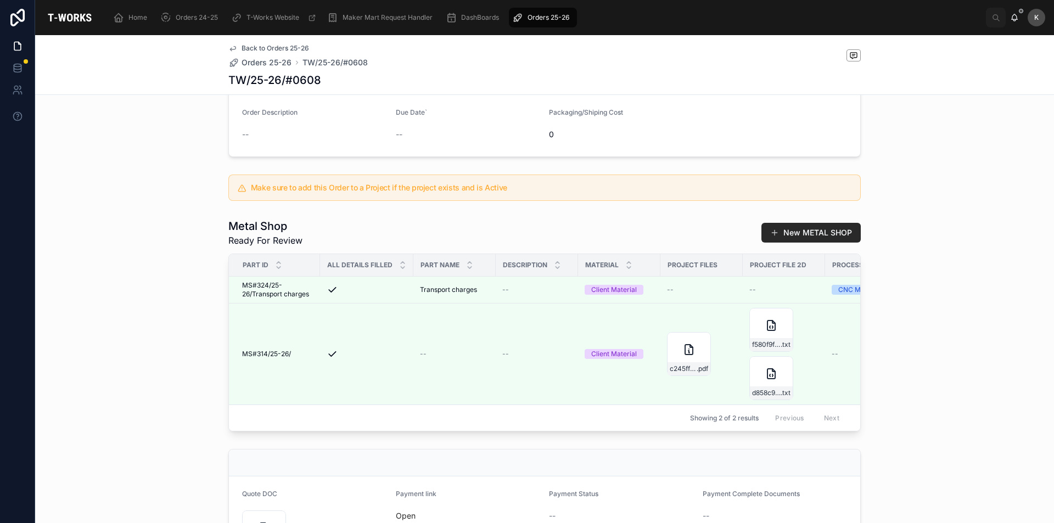
scroll to position [227, 0]
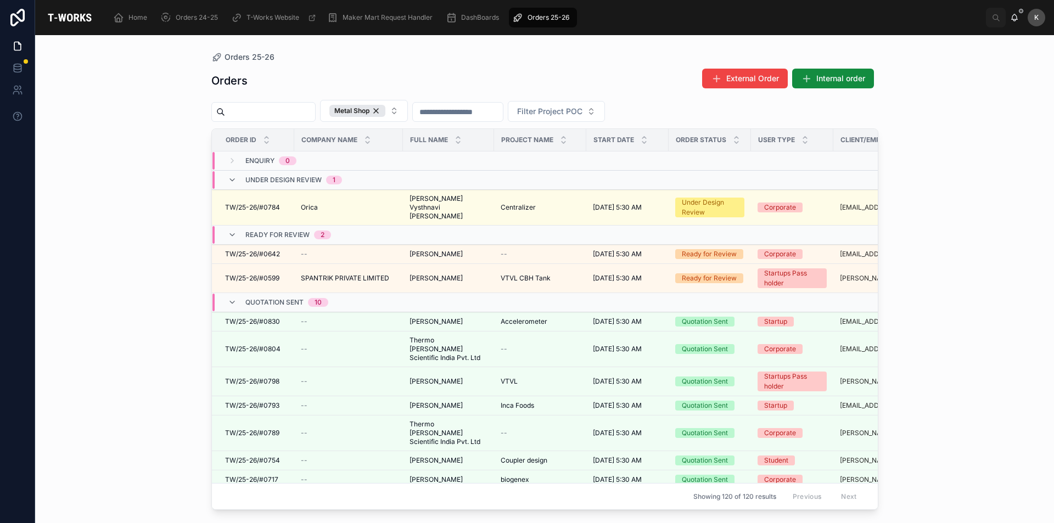
scroll to position [220, 0]
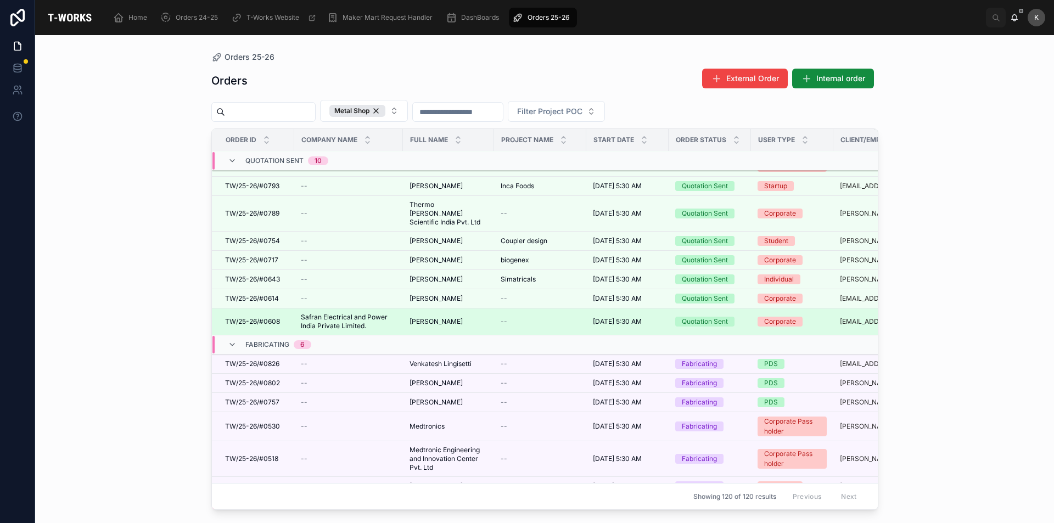
click at [351, 313] on span "Safran Electrical and Power India Private Limited." at bounding box center [349, 322] width 96 height 18
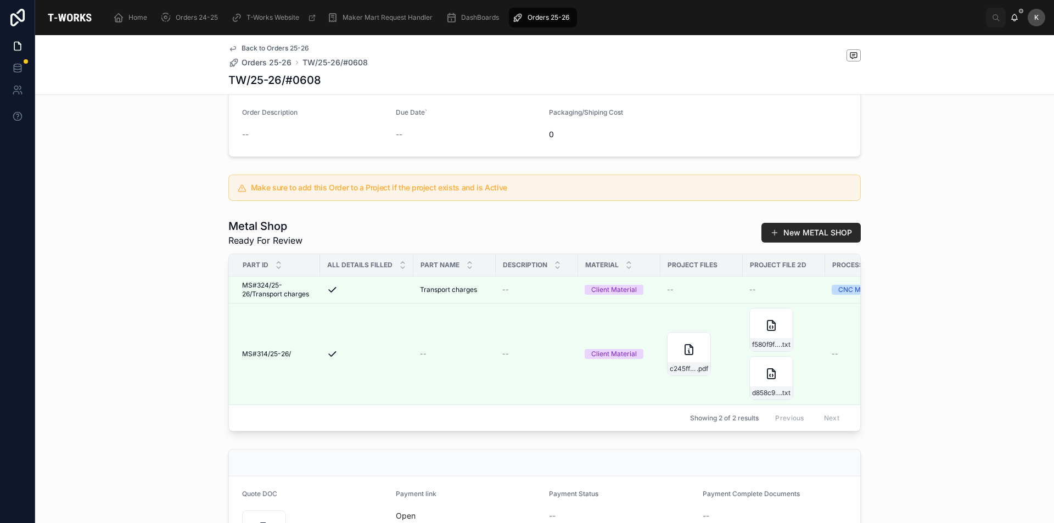
scroll to position [220, 0]
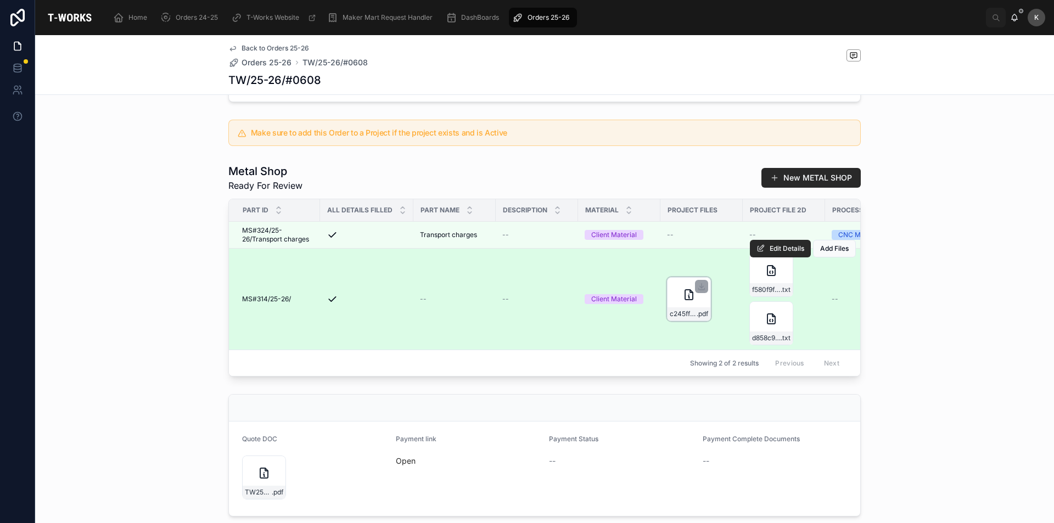
click at [682, 301] on icon at bounding box center [688, 294] width 13 height 13
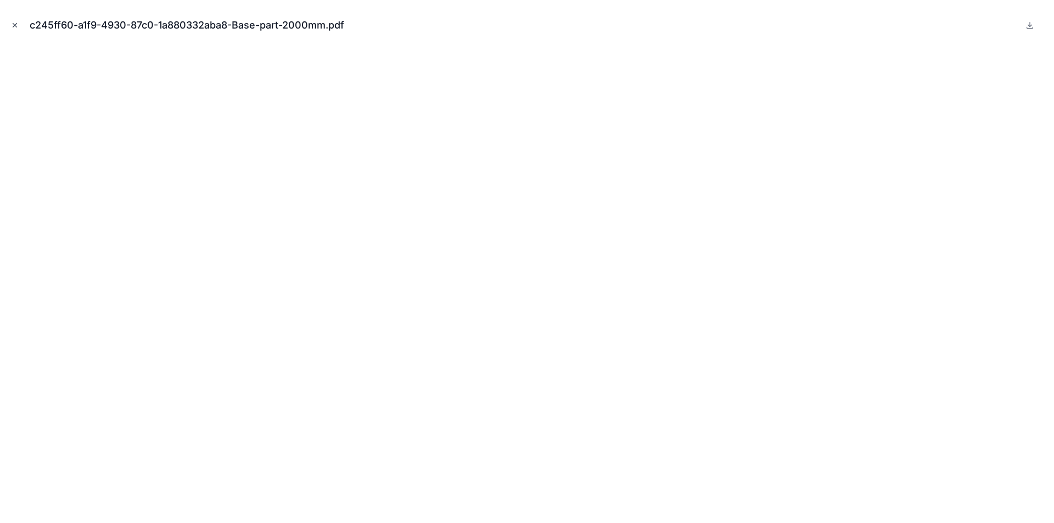
click at [13, 26] on icon "Close modal" at bounding box center [15, 25] width 8 height 8
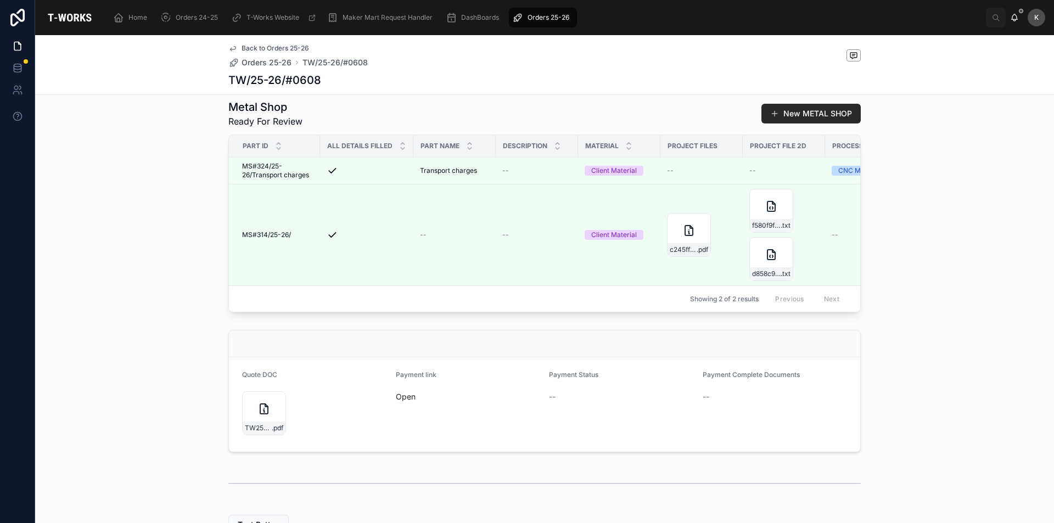
scroll to position [384, 0]
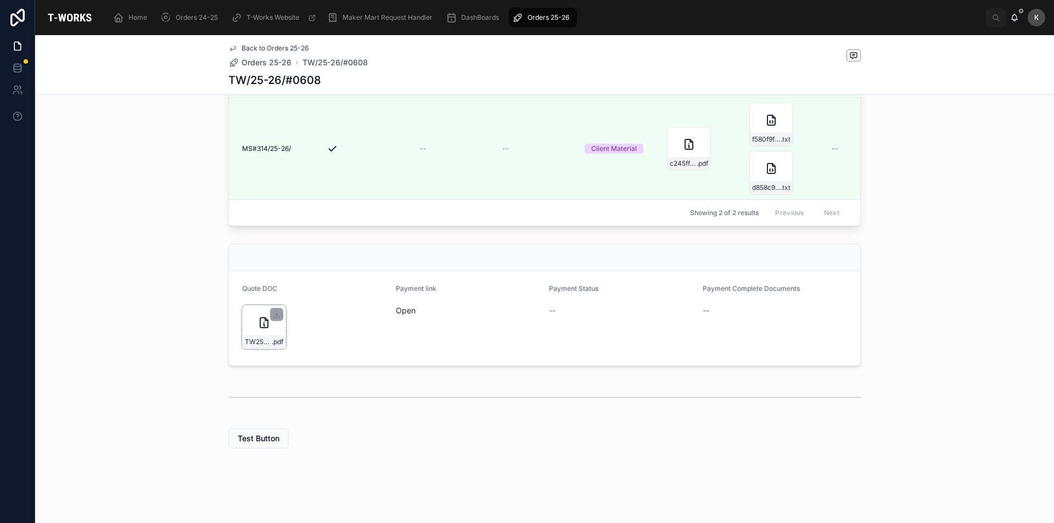
click at [272, 331] on div "TW25-26#0608 .pdf" at bounding box center [264, 327] width 44 height 44
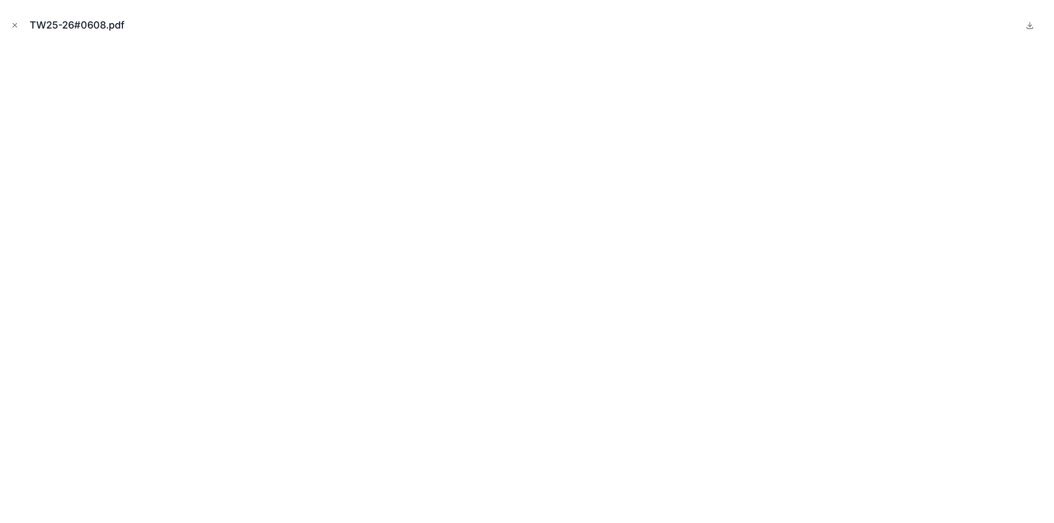
click at [18, 25] on icon "Close modal" at bounding box center [15, 25] width 8 height 8
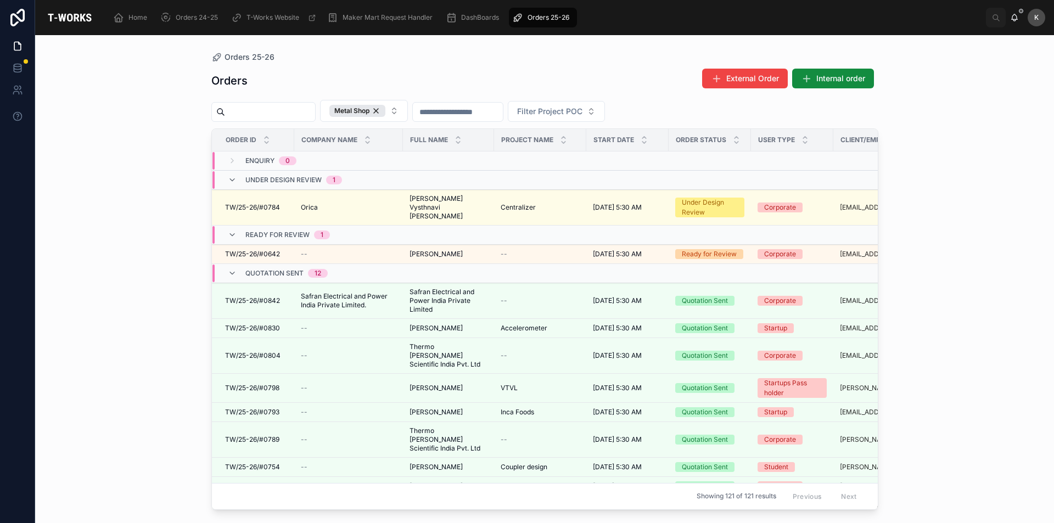
click at [165, 201] on div "Orders 25-26 Orders External Order Internal order Metal Shop Filter Project POC…" at bounding box center [544, 279] width 1019 height 488
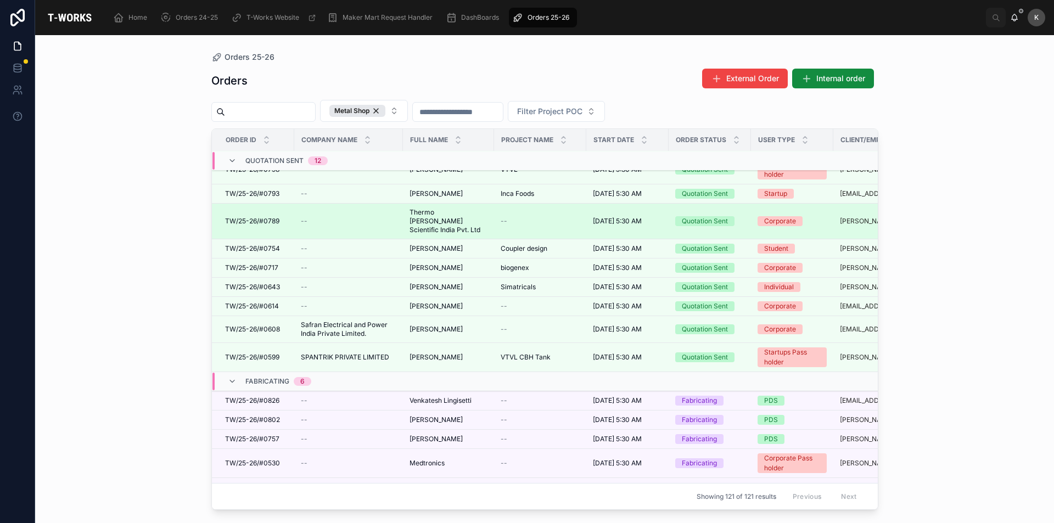
scroll to position [332, 0]
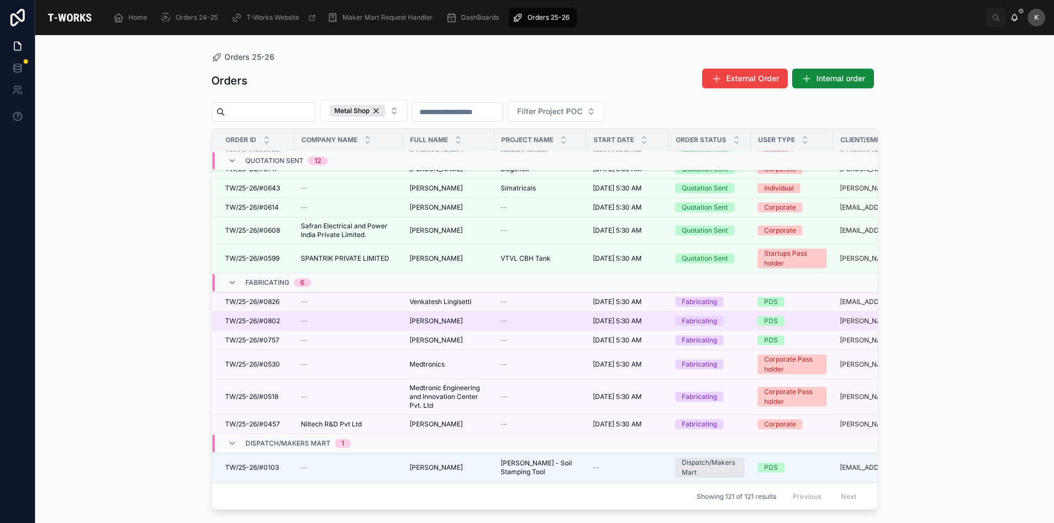
click at [449, 317] on span "[PERSON_NAME]" at bounding box center [435, 321] width 53 height 9
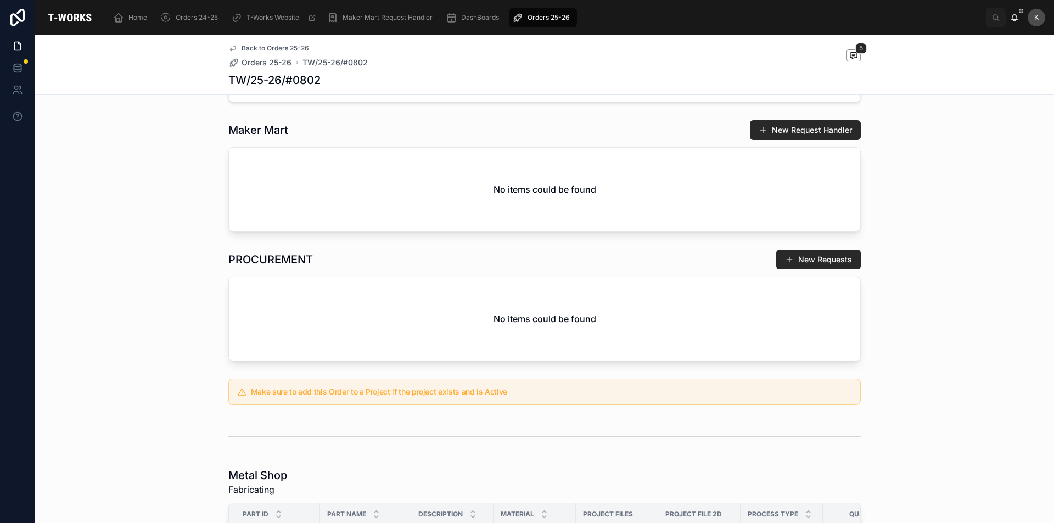
scroll to position [439, 0]
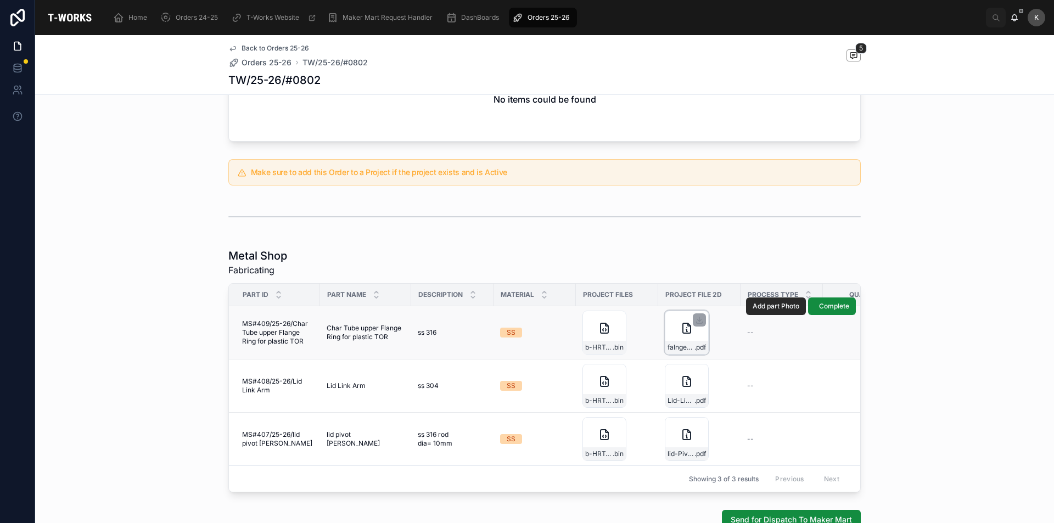
click at [676, 338] on div "falnge-ring-for-plastic-Tor .pdf" at bounding box center [687, 333] width 44 height 44
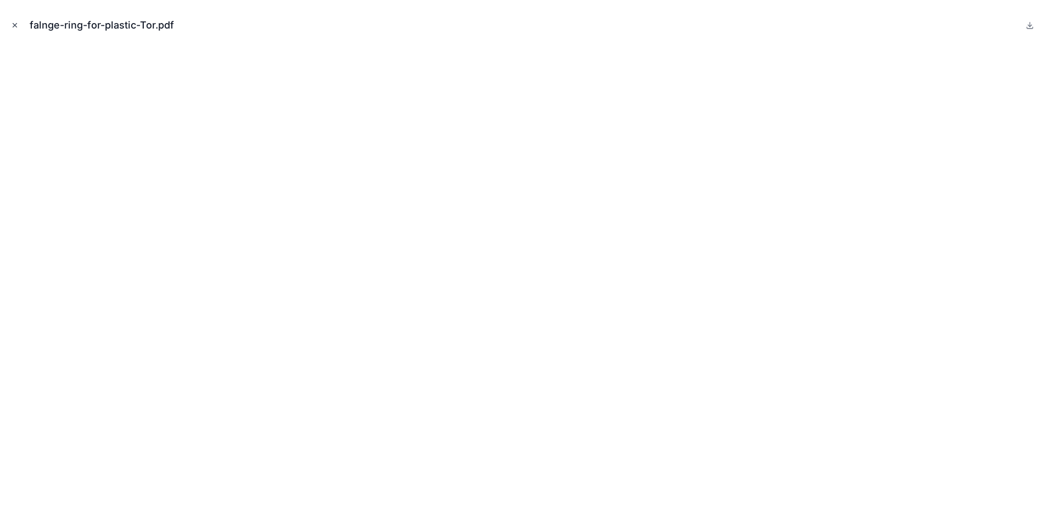
click at [14, 21] on icon "Close modal" at bounding box center [15, 25] width 8 height 8
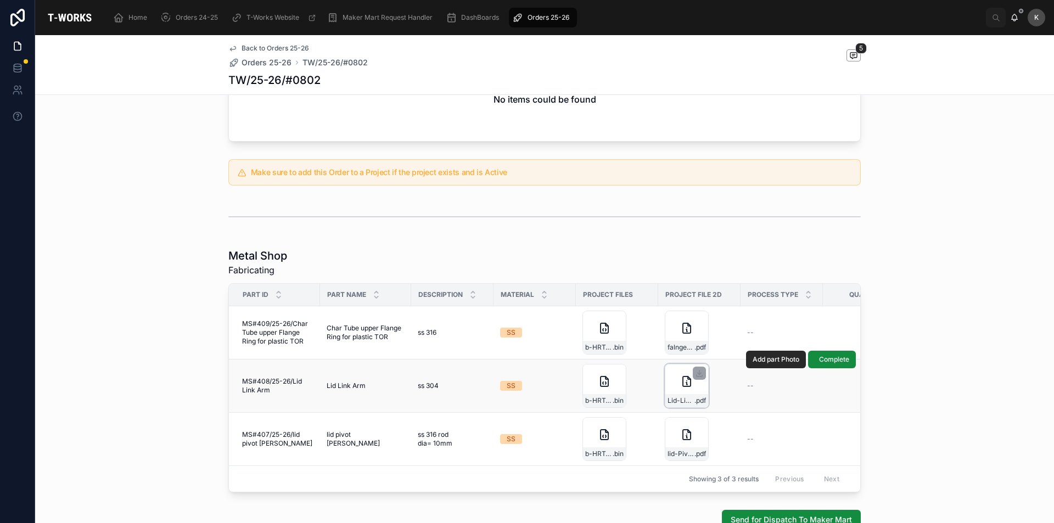
click at [667, 386] on div "Lid-Link-Arm .pdf" at bounding box center [687, 386] width 44 height 44
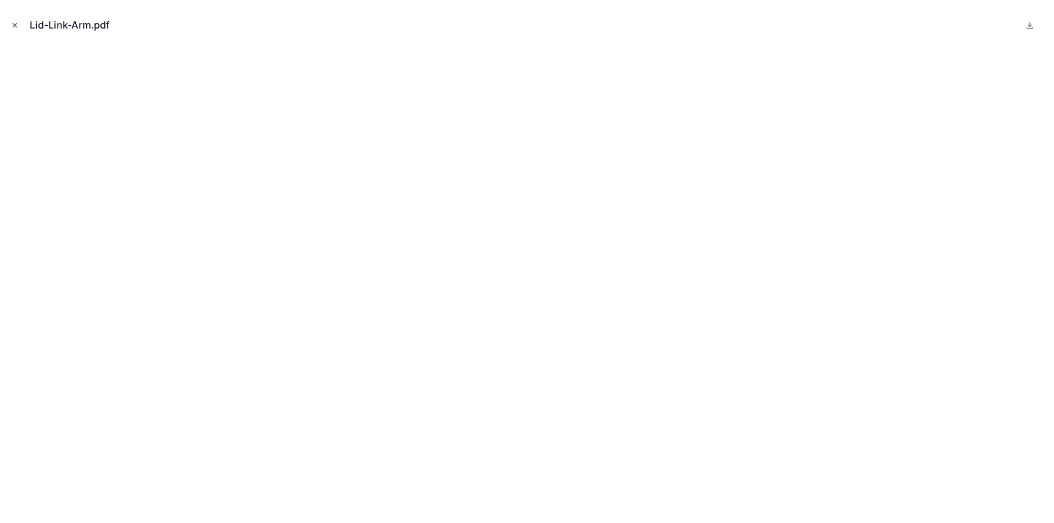
click at [15, 24] on icon "Close modal" at bounding box center [15, 25] width 8 height 8
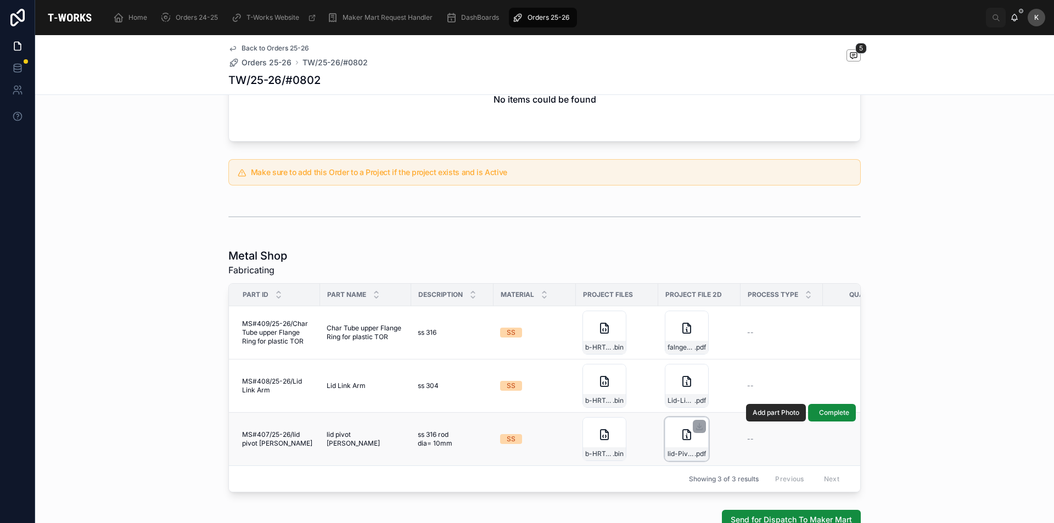
click at [672, 438] on div "lid-Pivot-Rod .pdf" at bounding box center [687, 439] width 44 height 44
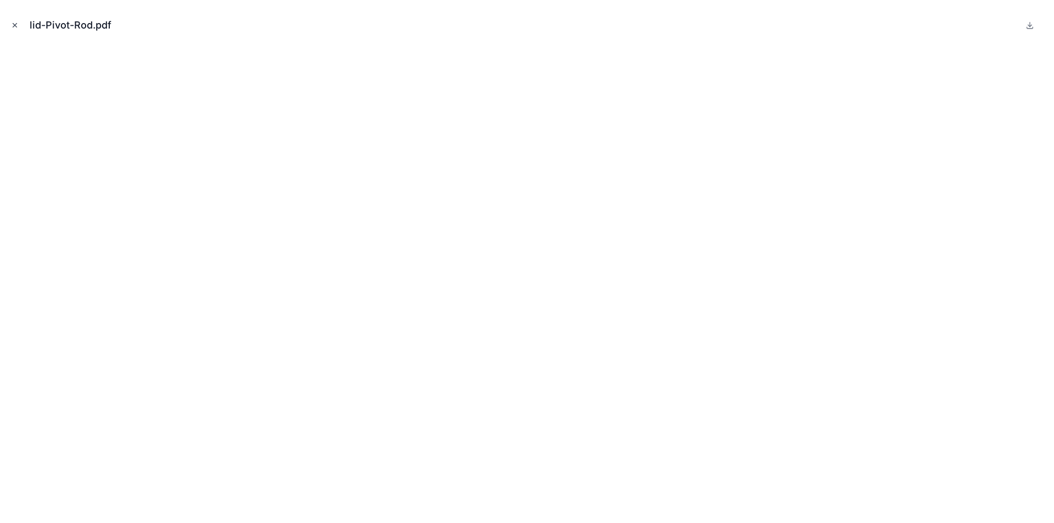
click at [13, 22] on icon "Close modal" at bounding box center [15, 25] width 8 height 8
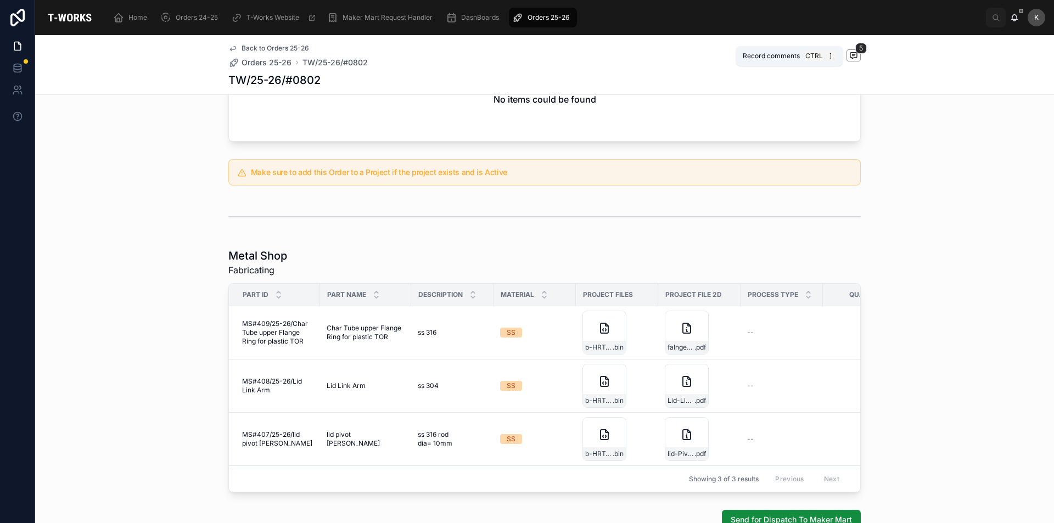
click at [849, 52] on icon at bounding box center [853, 55] width 9 height 9
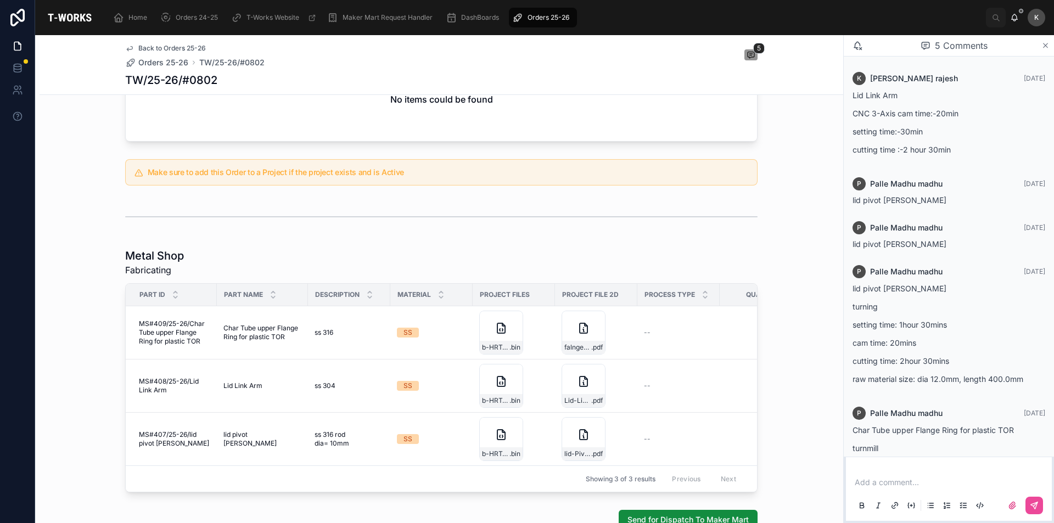
click at [1045, 43] on icon at bounding box center [1045, 45] width 8 height 9
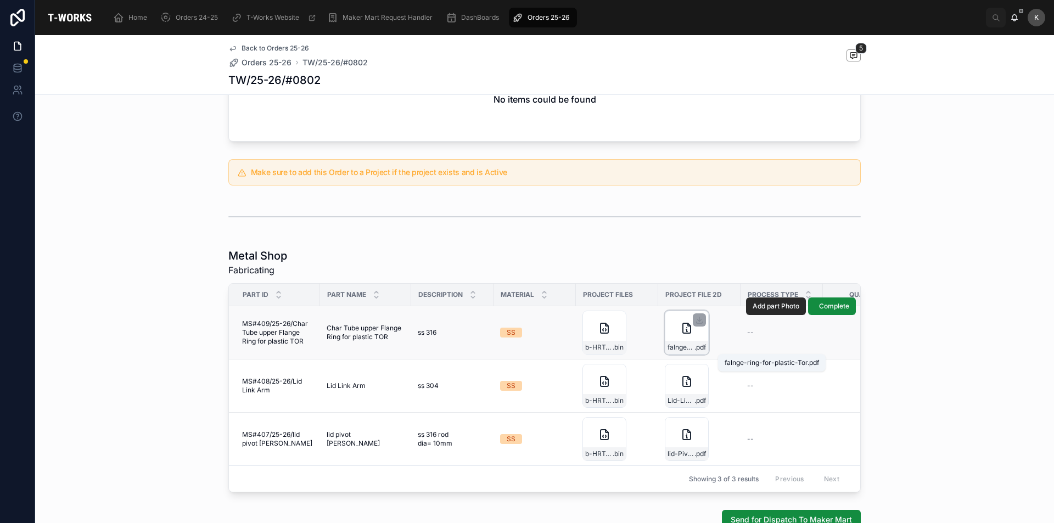
click at [673, 343] on span "falnge-ring-for-plastic-Tor" at bounding box center [680, 347] width 27 height 9
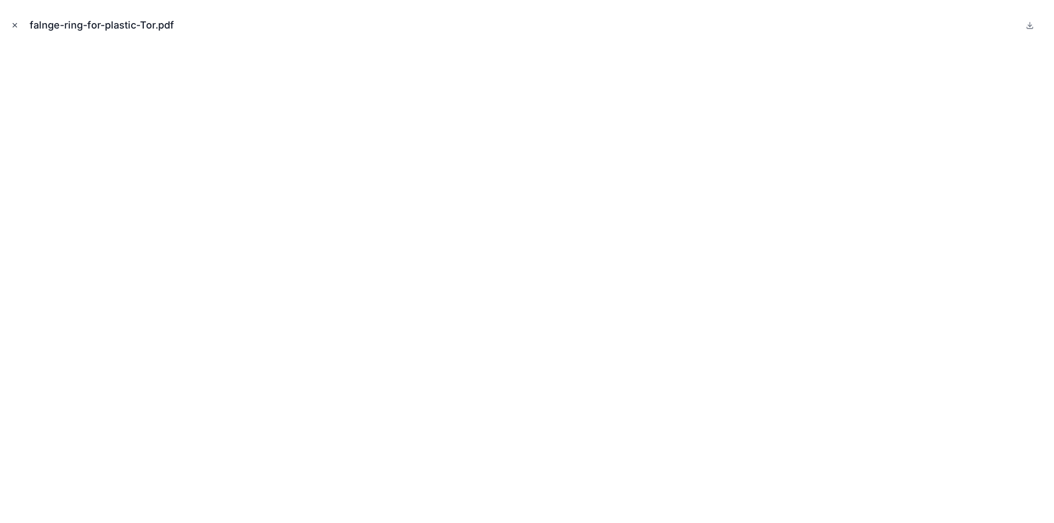
click at [15, 23] on icon "Close modal" at bounding box center [15, 25] width 8 height 8
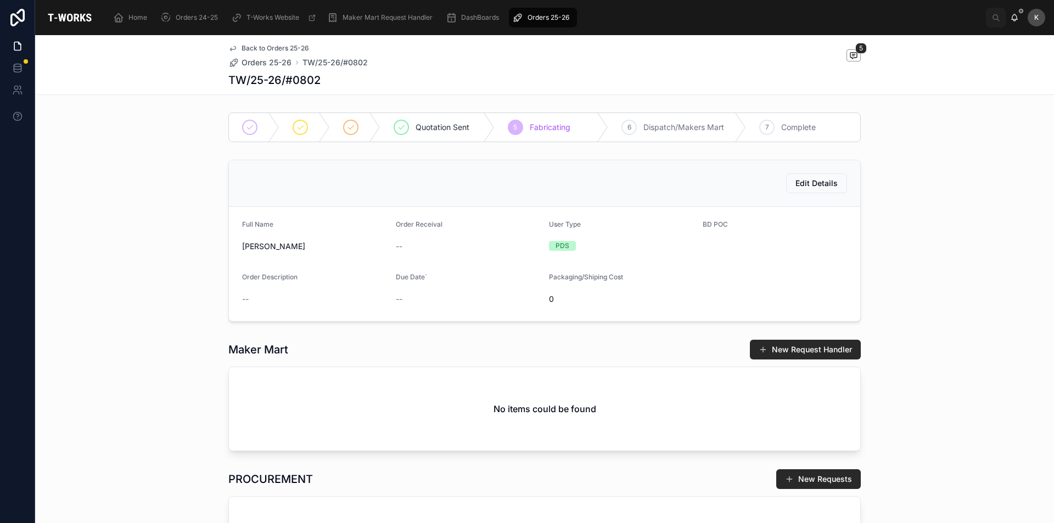
scroll to position [220, 0]
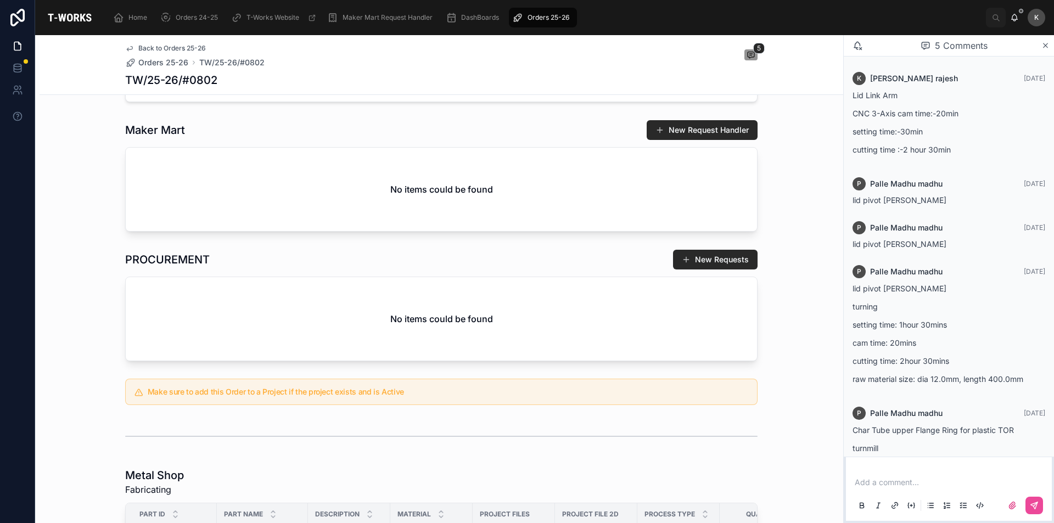
scroll to position [92, 0]
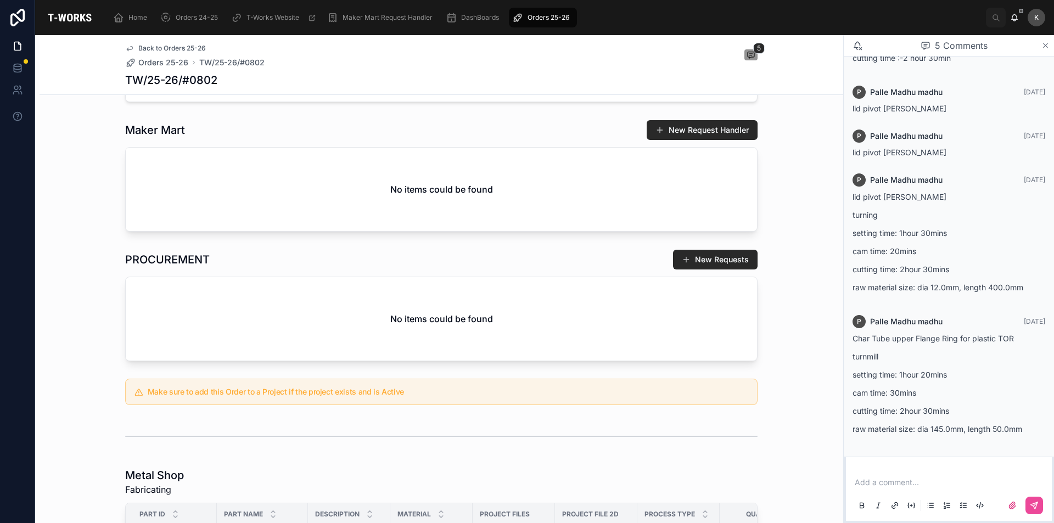
click at [1046, 43] on icon at bounding box center [1045, 45] width 8 height 9
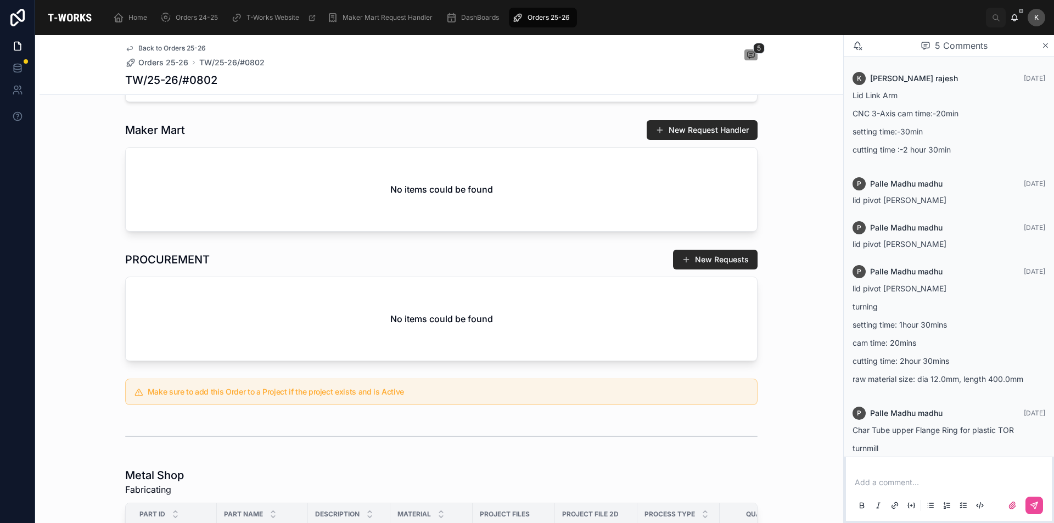
scroll to position [92, 0]
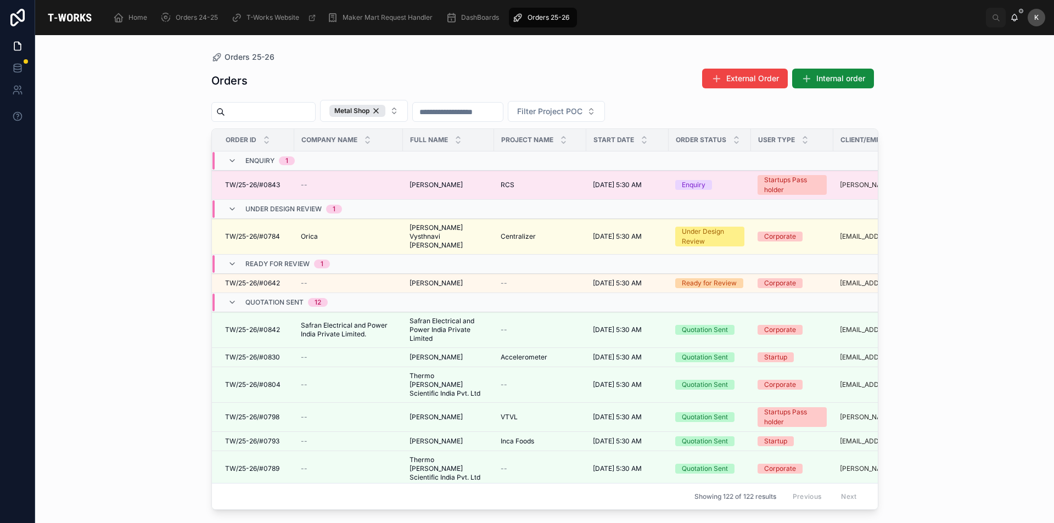
click at [548, 189] on td "RCS RCS" at bounding box center [540, 185] width 92 height 29
click at [402, 187] on td "--" at bounding box center [348, 185] width 109 height 29
click at [263, 187] on span "TW/25-26/#0843" at bounding box center [252, 185] width 55 height 9
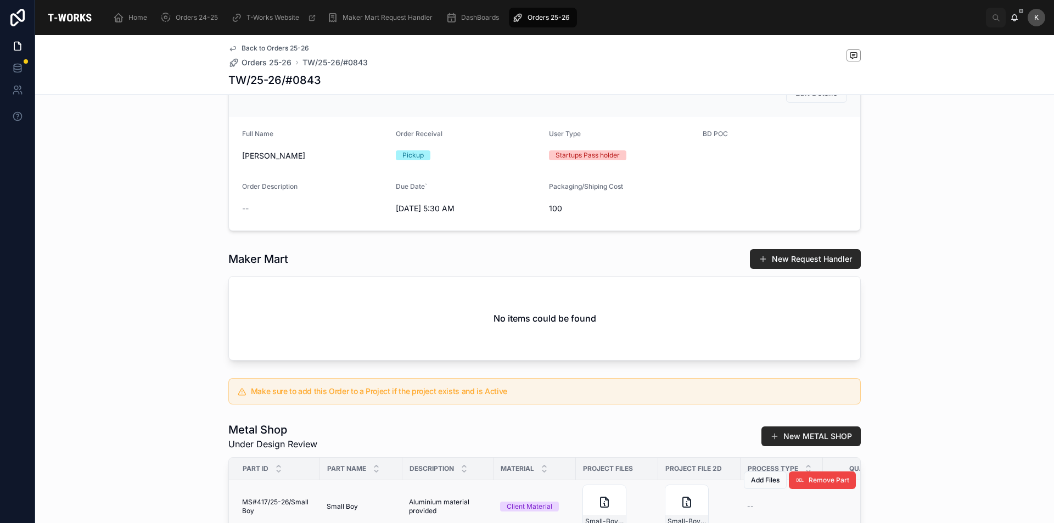
scroll to position [270, 0]
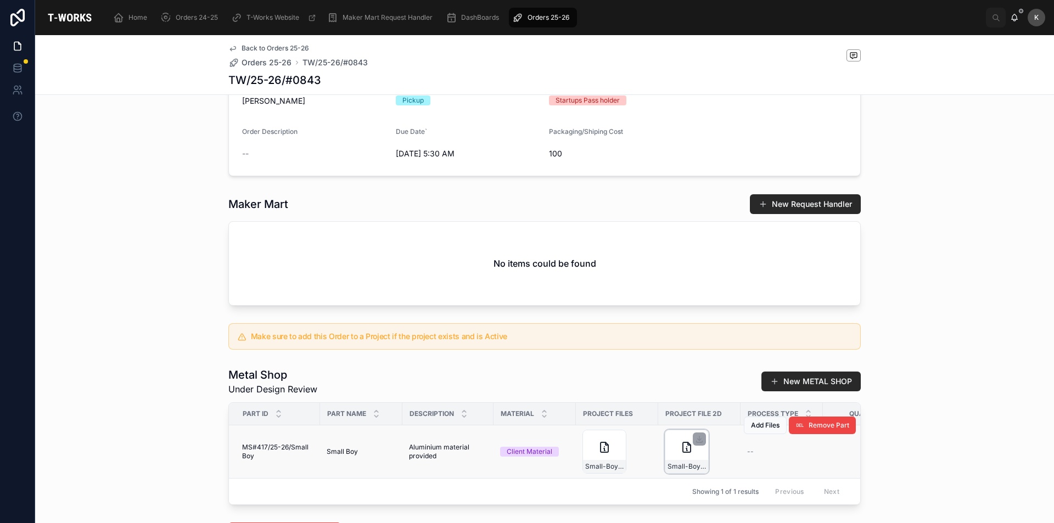
click at [673, 473] on div "Small-Boy-Final-for-Printing" at bounding box center [687, 452] width 44 height 44
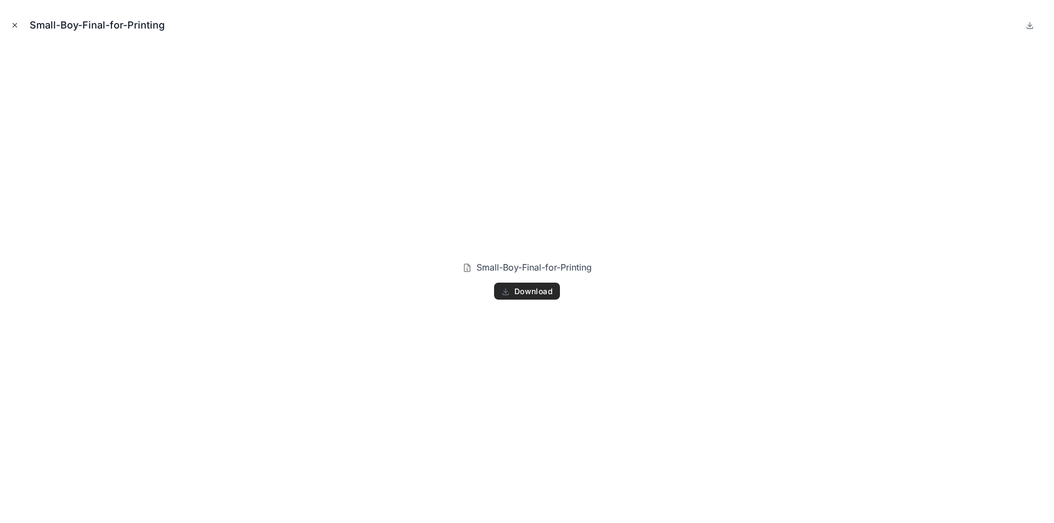
click at [15, 26] on icon "Close modal" at bounding box center [15, 25] width 8 height 8
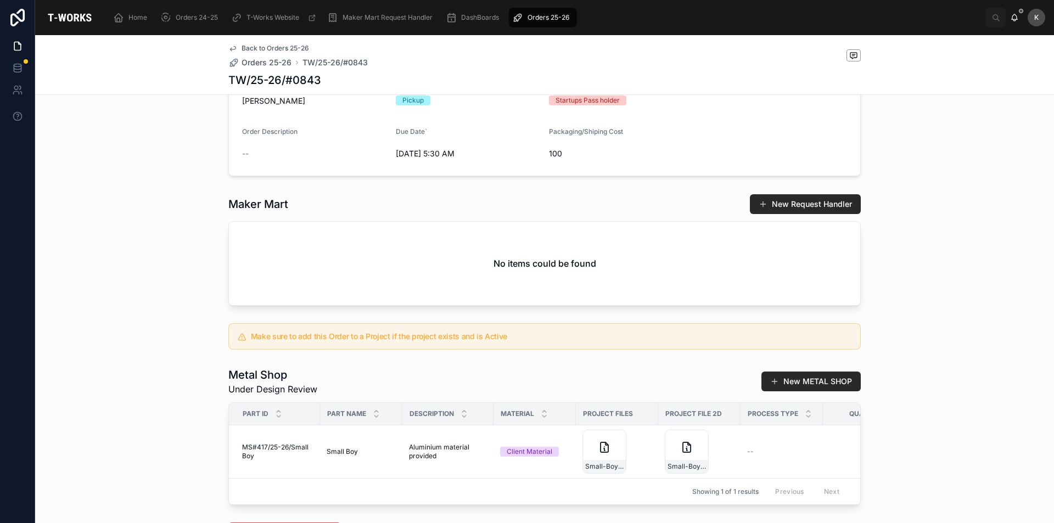
scroll to position [435, 0]
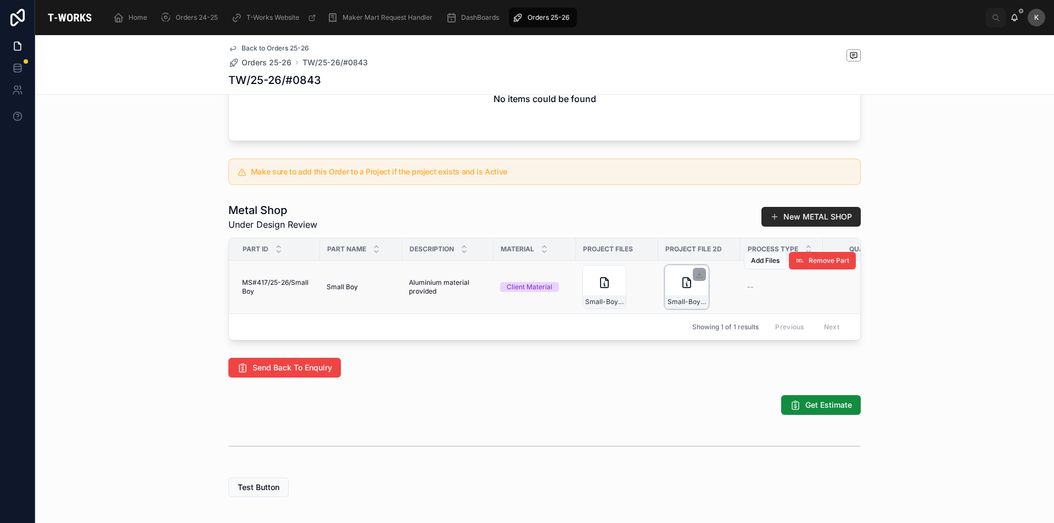
click at [673, 305] on div "Small-Boy-Final-for-Printing" at bounding box center [687, 287] width 44 height 44
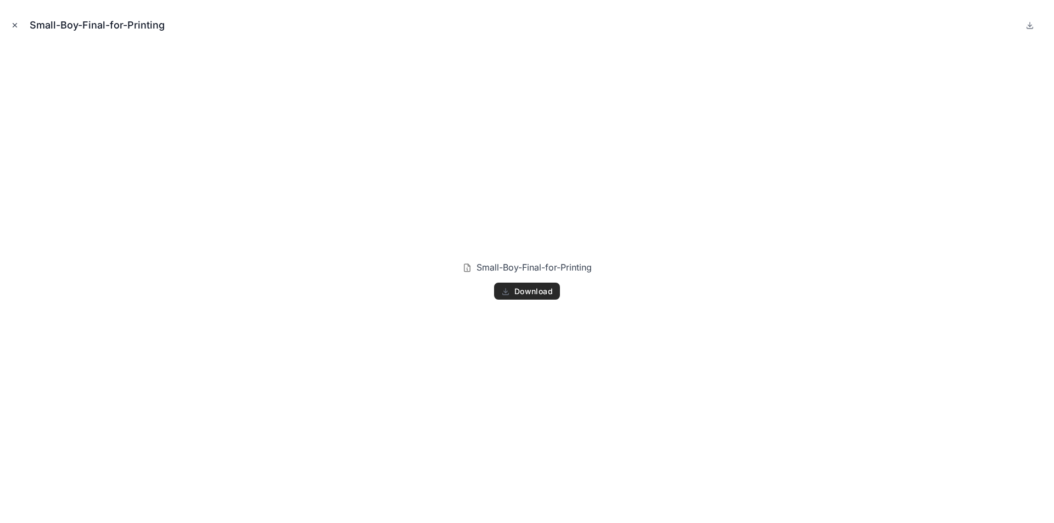
click at [18, 27] on icon "Close modal" at bounding box center [15, 25] width 8 height 8
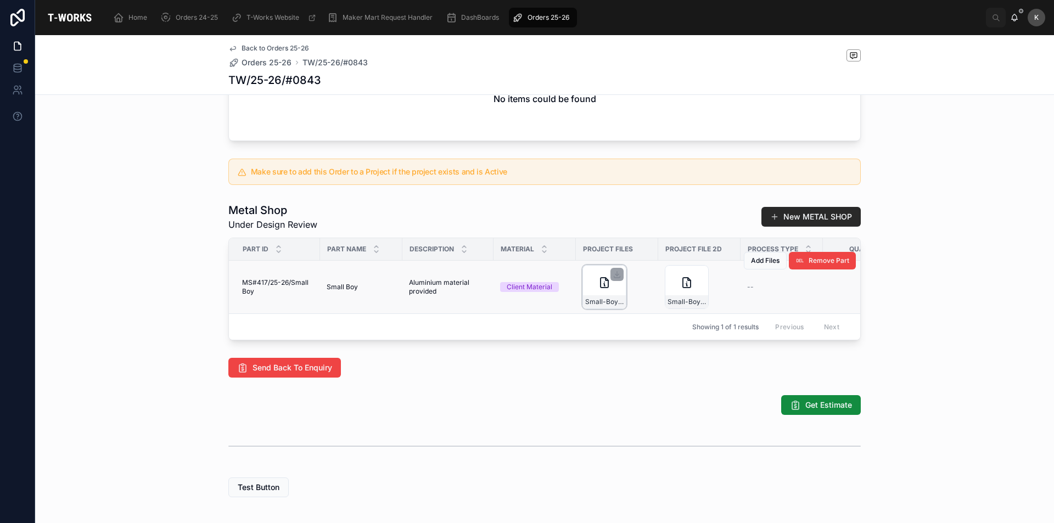
click at [601, 309] on div "Small-Boy-Final-for-Printing" at bounding box center [604, 287] width 44 height 44
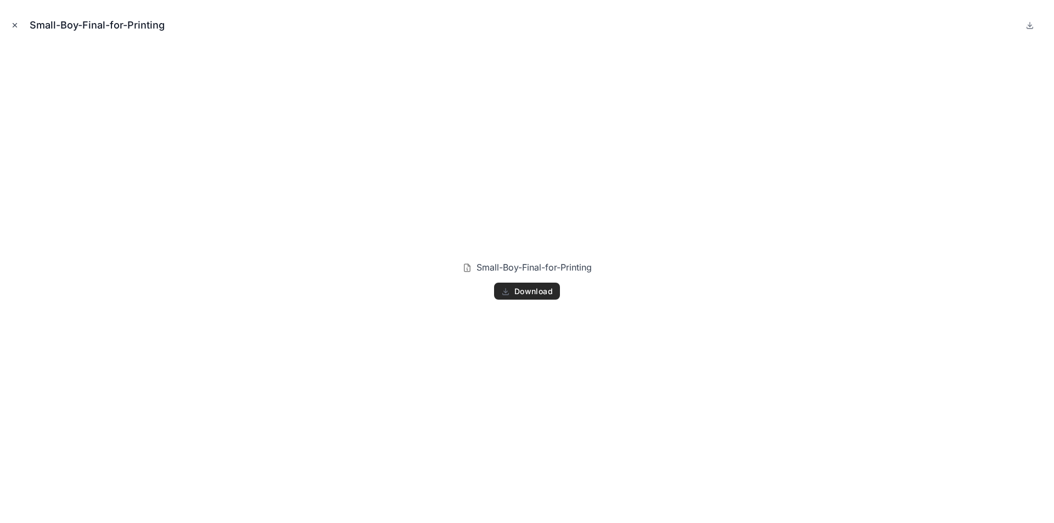
click at [13, 21] on icon "Close modal" at bounding box center [15, 25] width 8 height 8
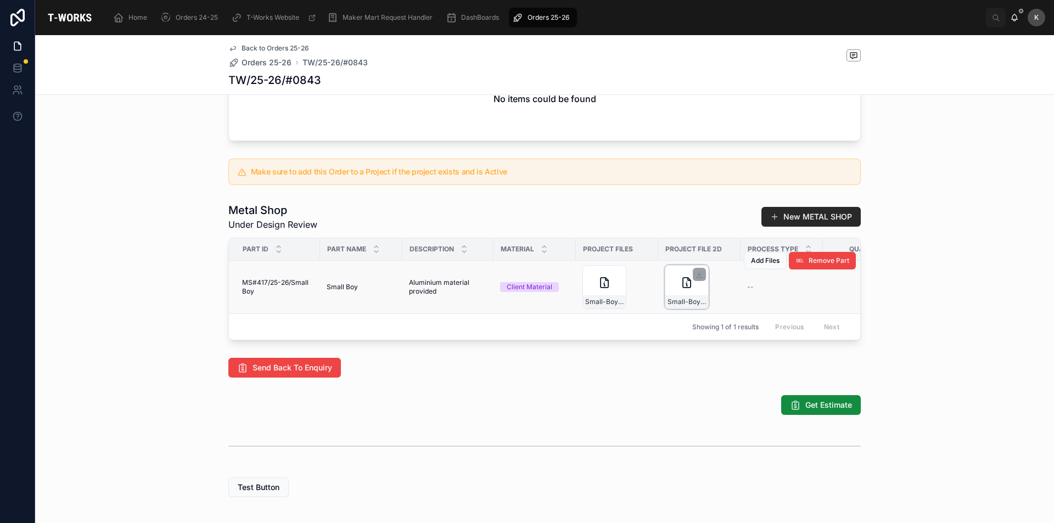
click at [688, 308] on div "Small-Boy-Final-for-Printing" at bounding box center [686, 301] width 43 height 13
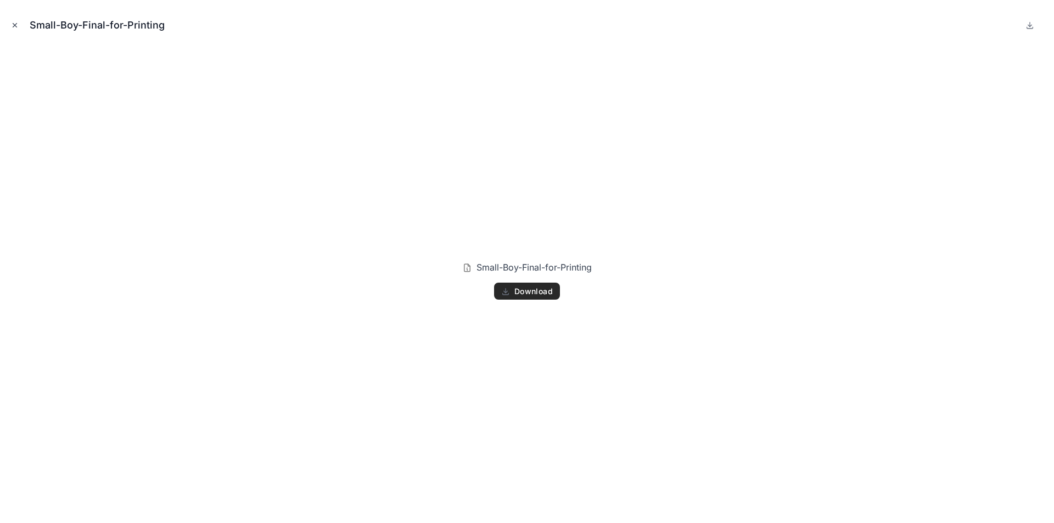
click at [12, 21] on button "Close modal" at bounding box center [15, 25] width 12 height 12
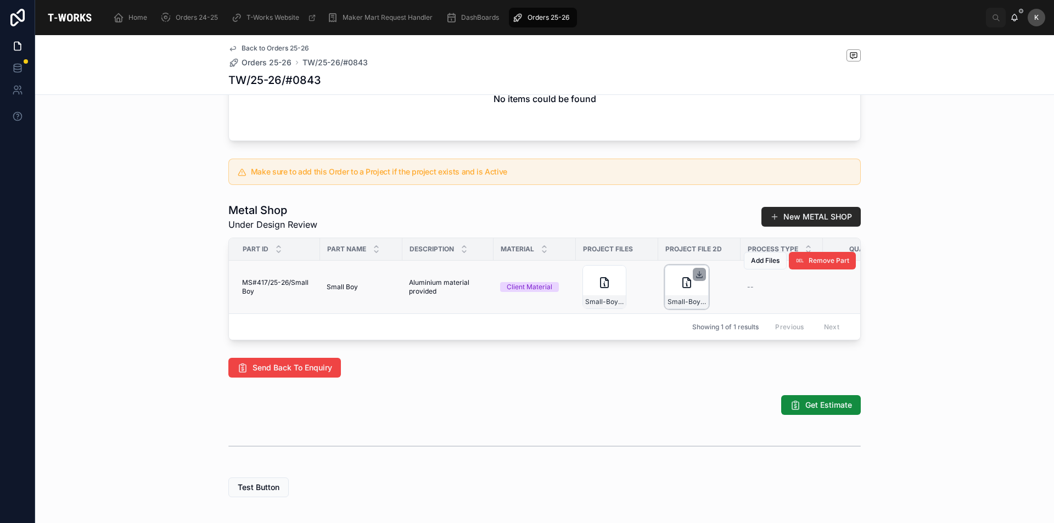
click at [699, 276] on icon at bounding box center [699, 274] width 0 height 4
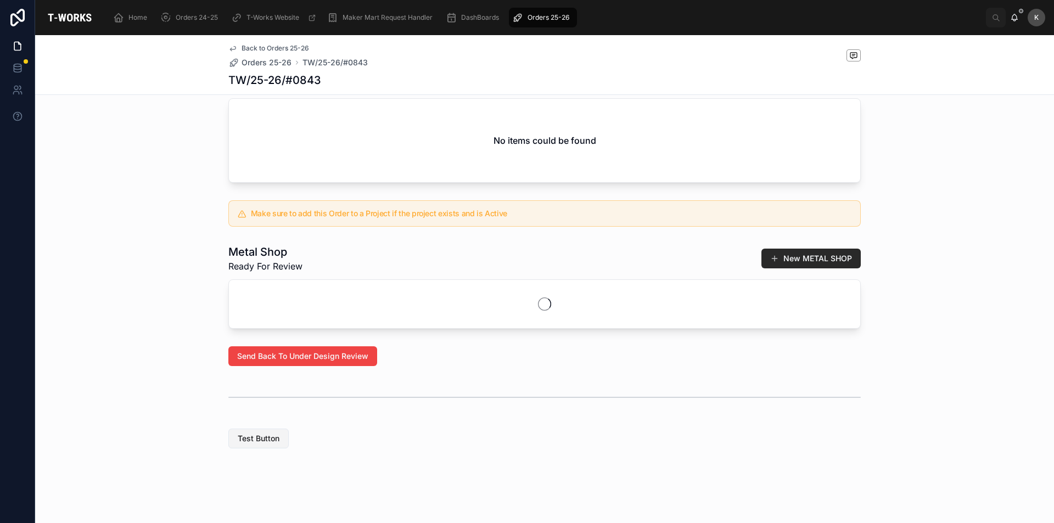
scroll to position [435, 0]
